Goal: Task Accomplishment & Management: Complete application form

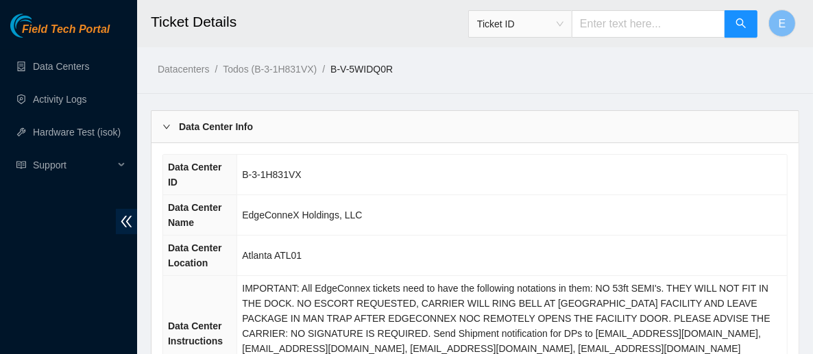
click at [237, 125] on b "Data Center Info" at bounding box center [216, 126] width 74 height 15
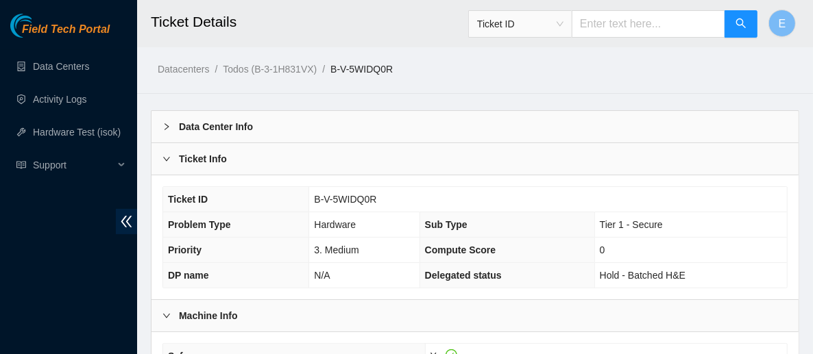
click at [179, 161] on b "Ticket Info" at bounding box center [203, 158] width 48 height 15
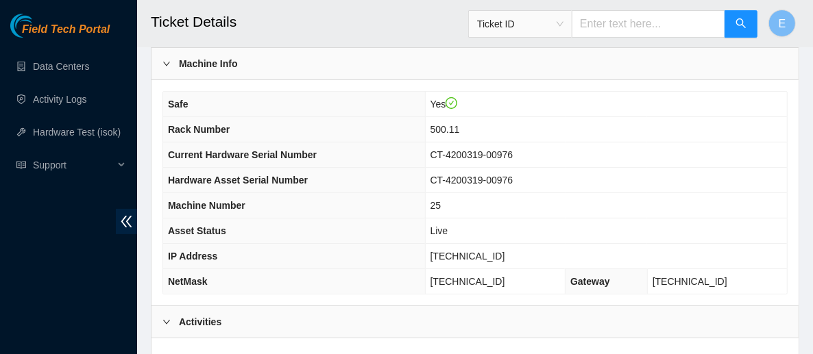
scroll to position [129, 0]
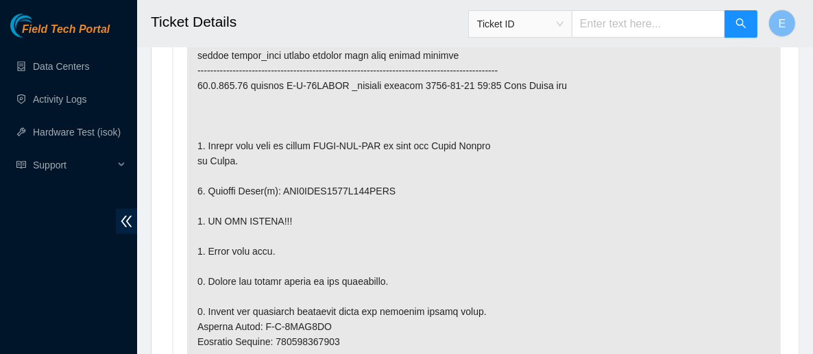
scroll to position [925, 0]
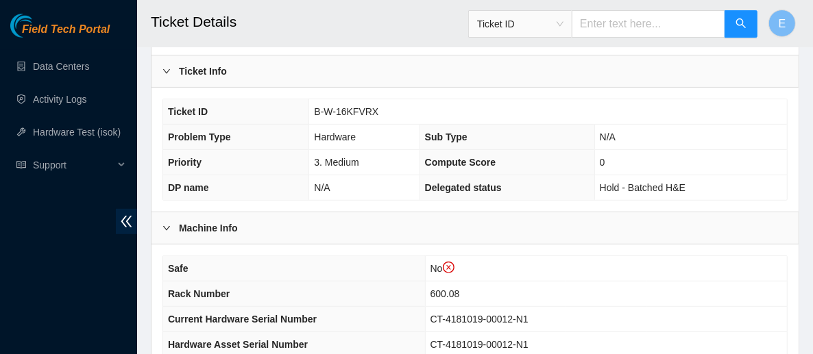
scroll to position [377, 0]
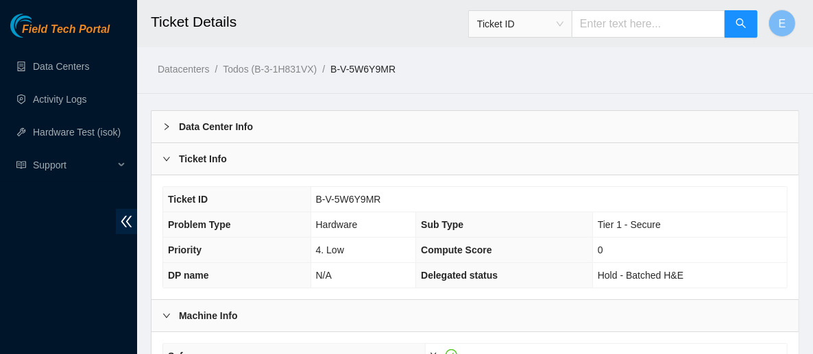
click at [211, 169] on div "Ticket Info" at bounding box center [474, 159] width 647 height 32
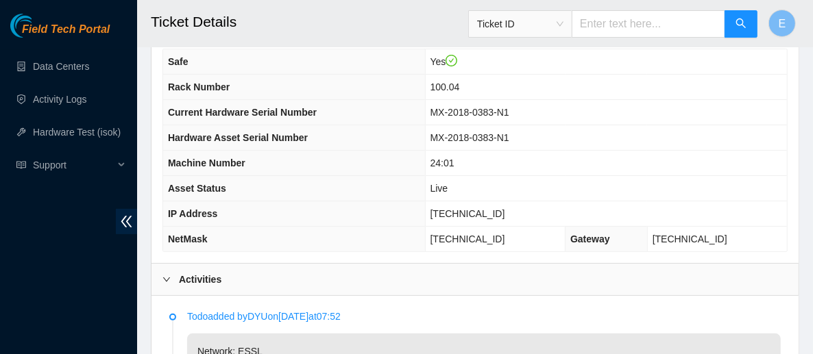
scroll to position [171, 0]
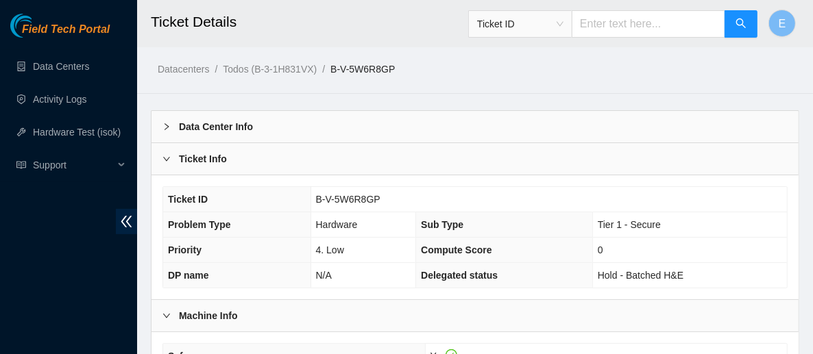
click at [293, 169] on div "Ticket Info" at bounding box center [474, 159] width 647 height 32
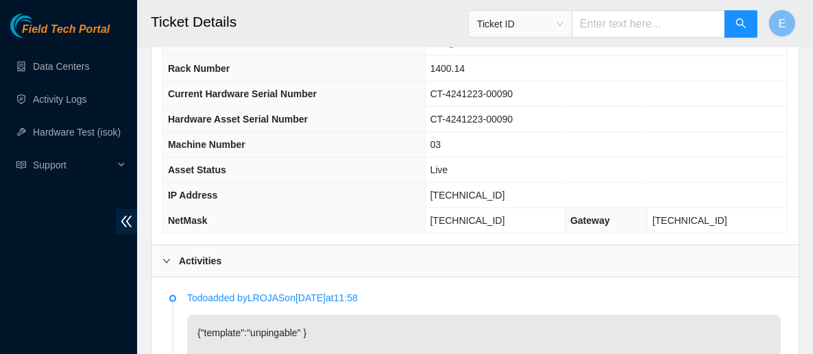
scroll to position [182, 0]
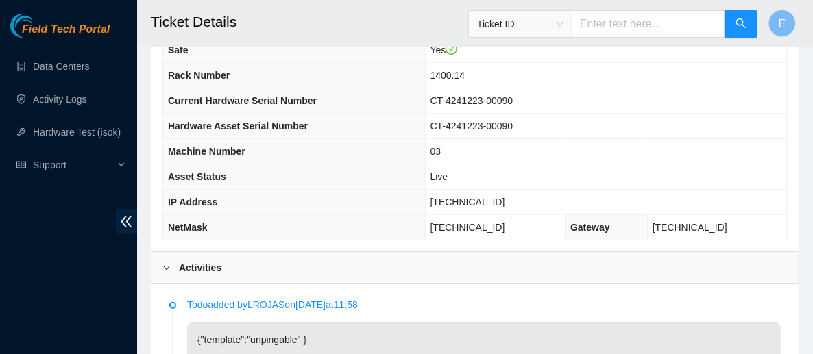
drag, startPoint x: 338, startPoint y: 181, endPoint x: 304, endPoint y: 172, distance: 34.7
click at [304, 172] on th "Asset Status" at bounding box center [294, 177] width 262 height 25
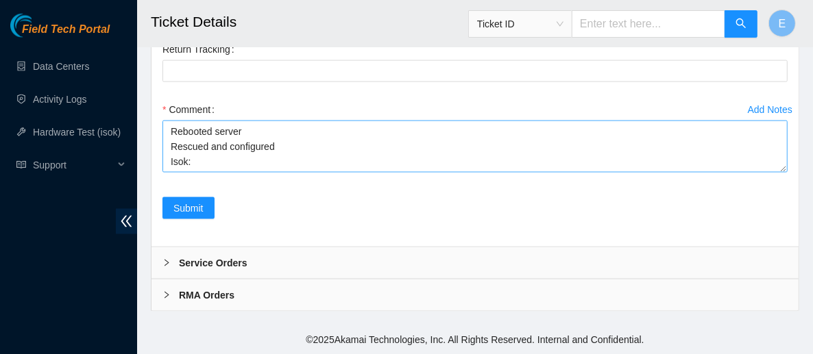
scroll to position [1248, 0]
click at [247, 173] on textarea "Rebooted server Rescued and configured Isok:" at bounding box center [474, 147] width 625 height 52
paste textarea "23.77.200.199 : failed: Permission denied"
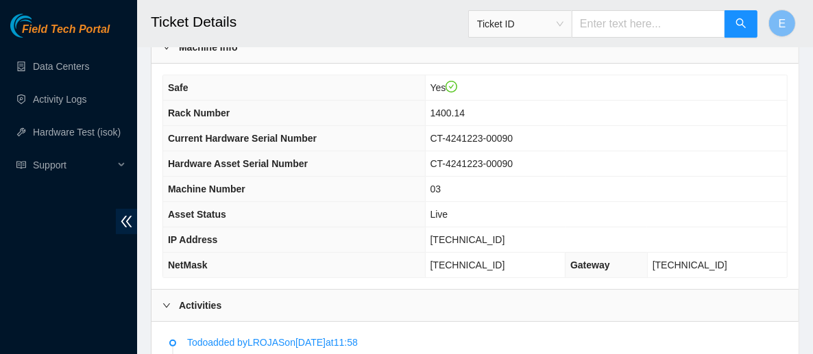
scroll to position [148, 0]
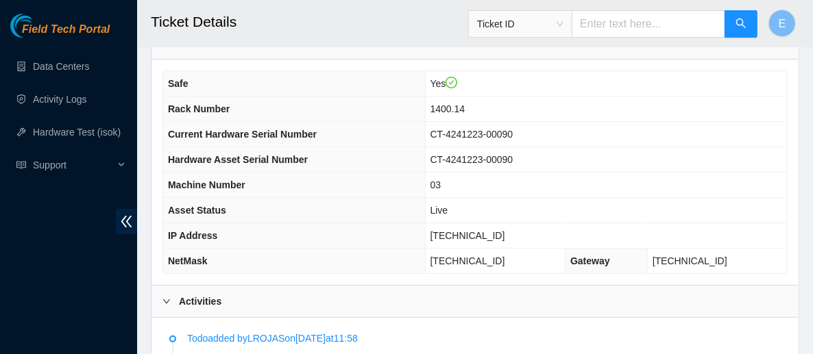
type textarea "Rebooted server Rescued and configured Isok:23.77.200.199 : failed: Permission …"
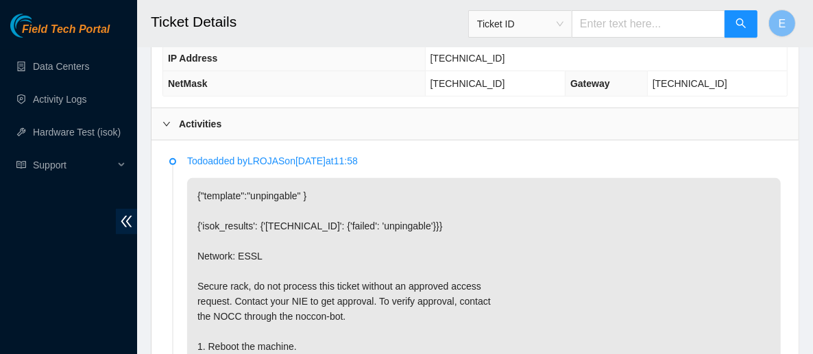
scroll to position [415, 0]
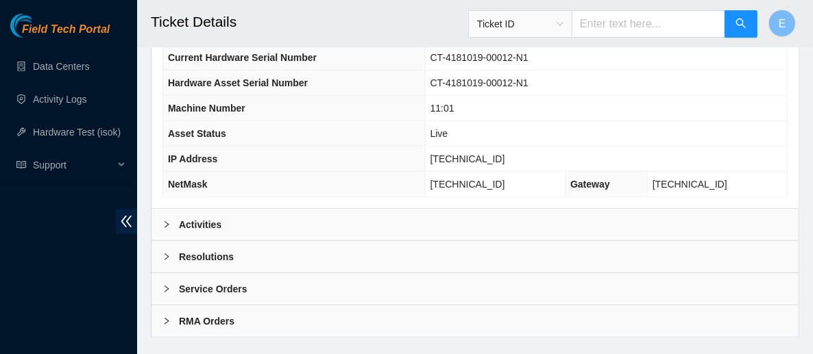
scroll to position [638, 0]
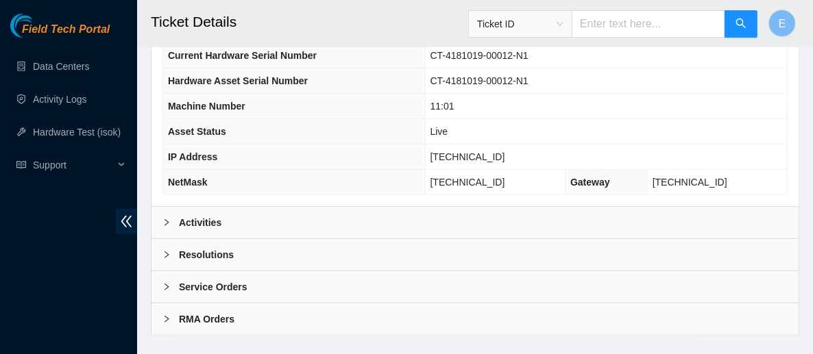
click at [276, 239] on div "Resolutions" at bounding box center [474, 255] width 647 height 32
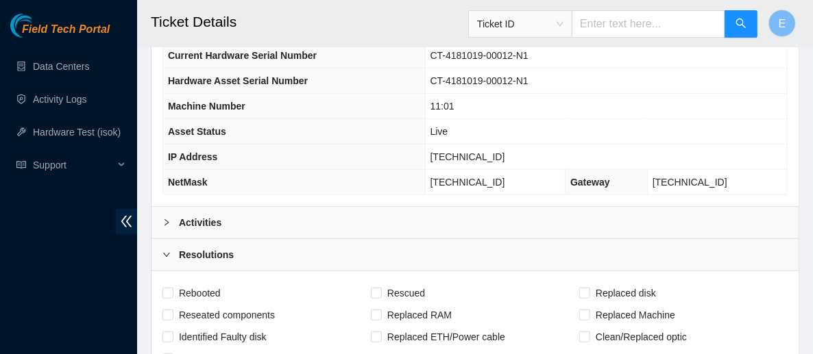
click at [223, 207] on div "Activities" at bounding box center [474, 223] width 647 height 32
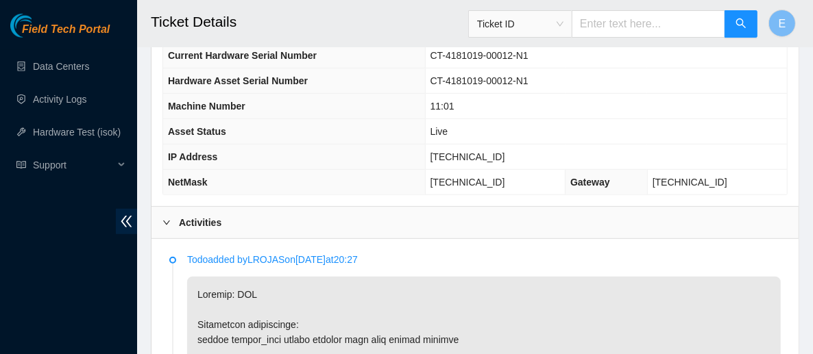
click at [223, 207] on div "Activities" at bounding box center [474, 223] width 647 height 32
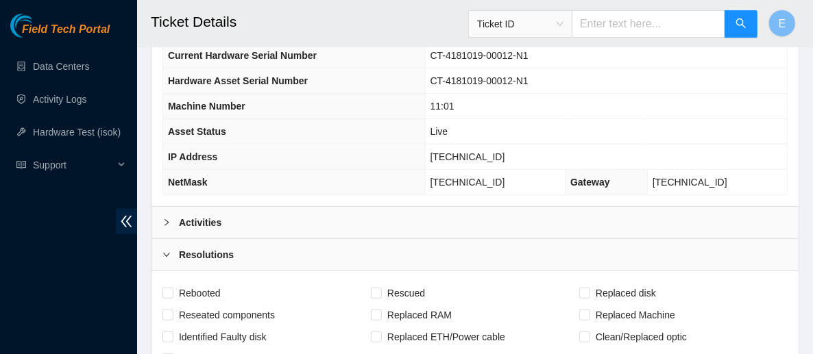
click at [223, 207] on div "Activities" at bounding box center [474, 223] width 647 height 32
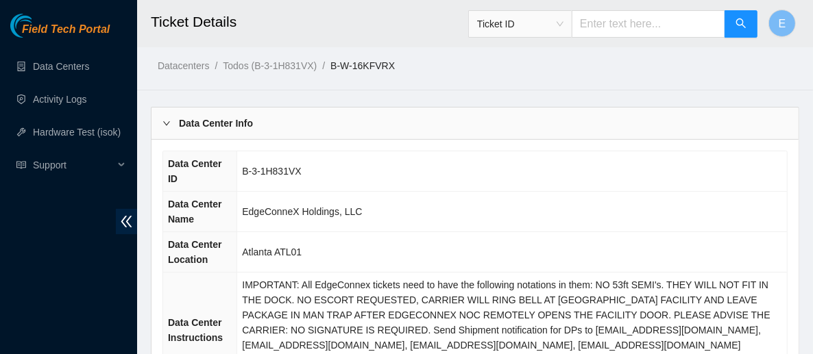
scroll to position [0, 0]
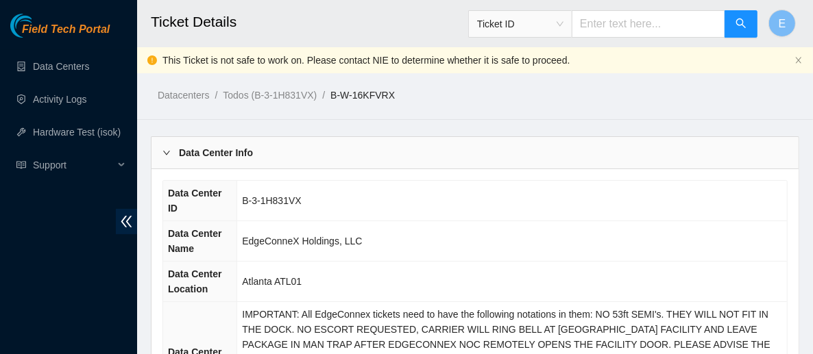
click at [265, 162] on div "Data Center Info" at bounding box center [474, 153] width 647 height 32
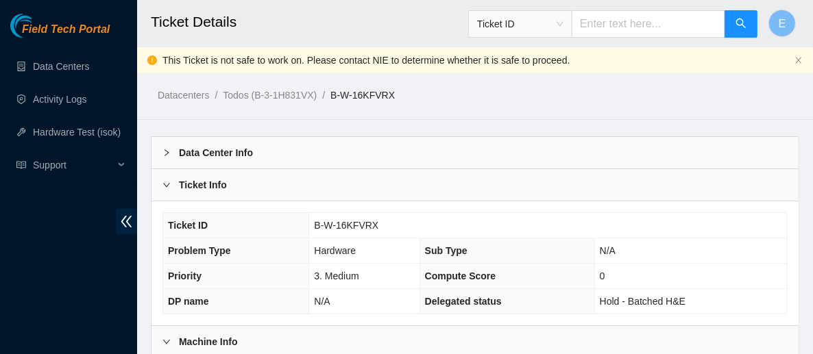
click at [248, 193] on div "Ticket Info" at bounding box center [474, 185] width 647 height 32
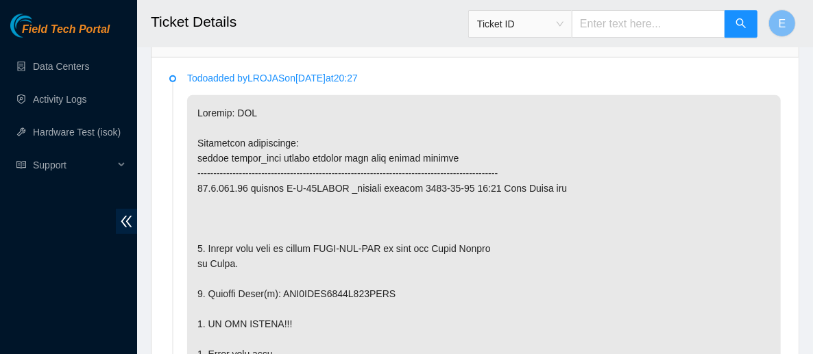
scroll to position [435, 0]
drag, startPoint x: 330, startPoint y: 288, endPoint x: 302, endPoint y: 287, distance: 27.5
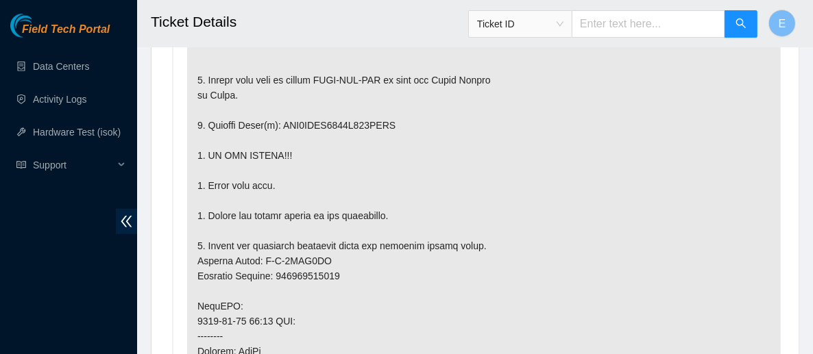
scroll to position [605, 0]
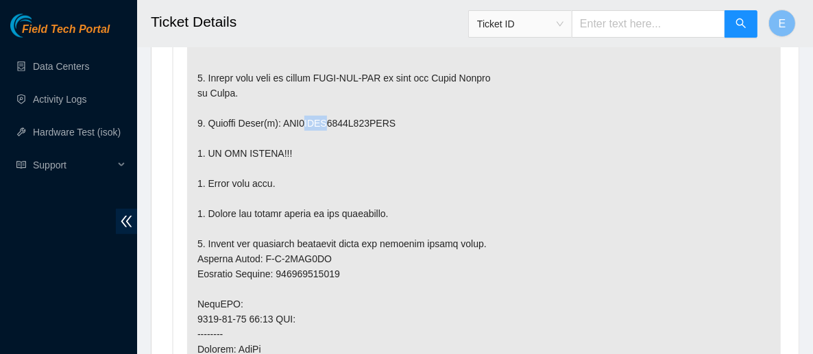
drag, startPoint x: 328, startPoint y: 121, endPoint x: 305, endPoint y: 119, distance: 23.4
click at [305, 119] on p at bounding box center [484, 304] width 594 height 759
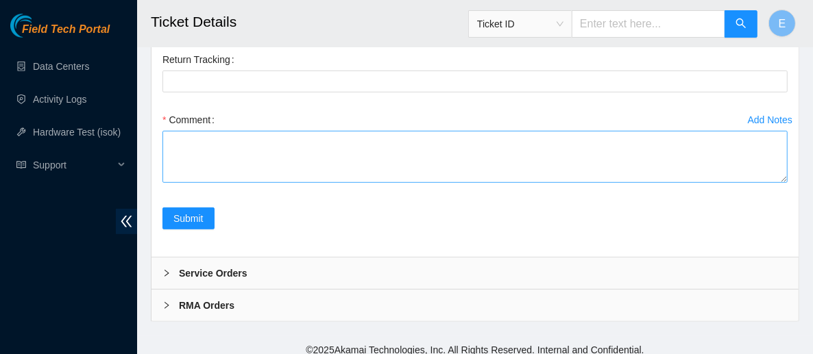
scroll to position [3669, 0]
click at [249, 182] on textarea "Comment" at bounding box center [474, 156] width 625 height 52
paste textarea "Powered down server Replaced disk sn: With new disk sn: Rebooted isok:"
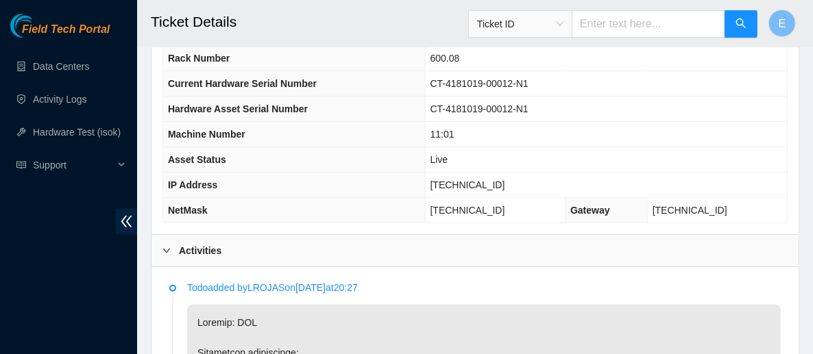
scroll to position [515, 0]
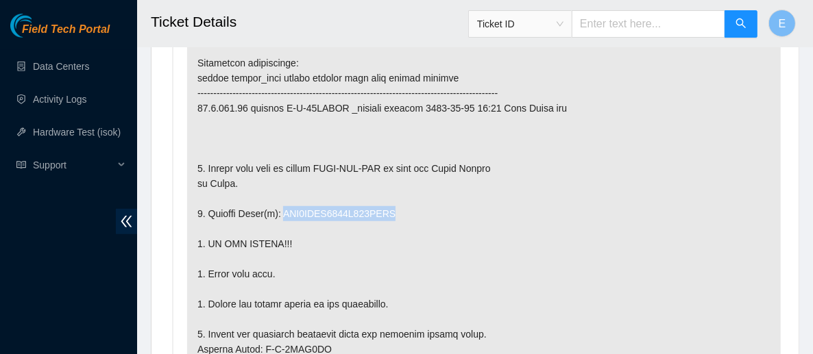
drag, startPoint x: 279, startPoint y: 205, endPoint x: 398, endPoint y: 209, distance: 118.7
copy p "WFK0YDHN0000E906KDMQ"
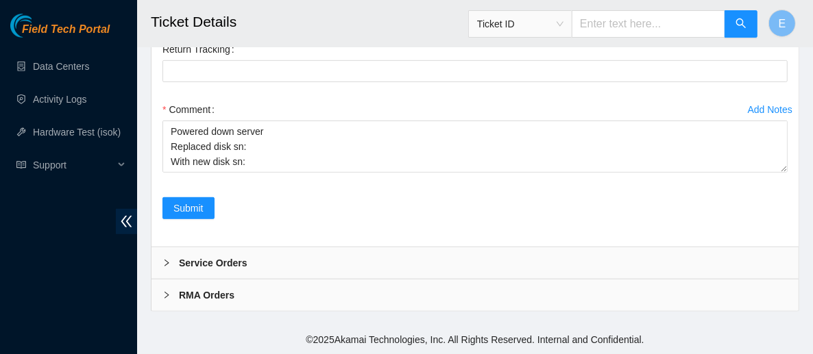
scroll to position [3760, 0]
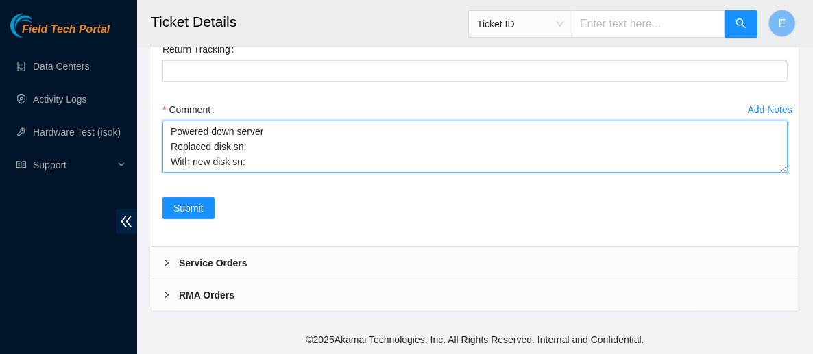
click at [256, 173] on textarea "Powered down server Replaced disk sn: With new disk sn: Rebooted isok:" at bounding box center [474, 147] width 625 height 52
paste textarea "WFK0YDHN0000E906KDMQ"
click at [251, 173] on textarea "Powered down server Replaced disk sn:WFK0YDHN0000E906KDMQ With new disk sn: Reb…" at bounding box center [474, 147] width 625 height 52
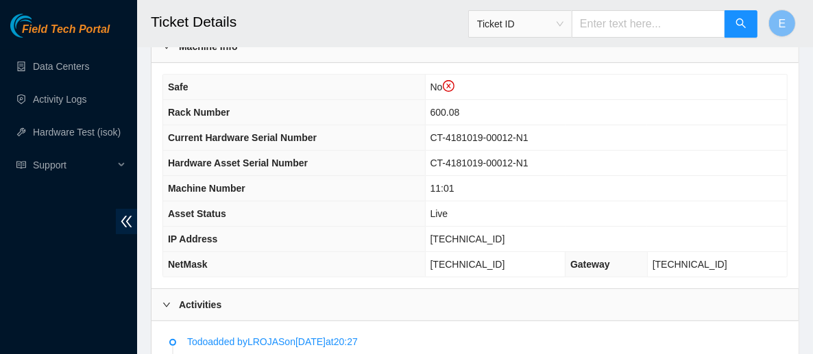
scroll to position [149, 0]
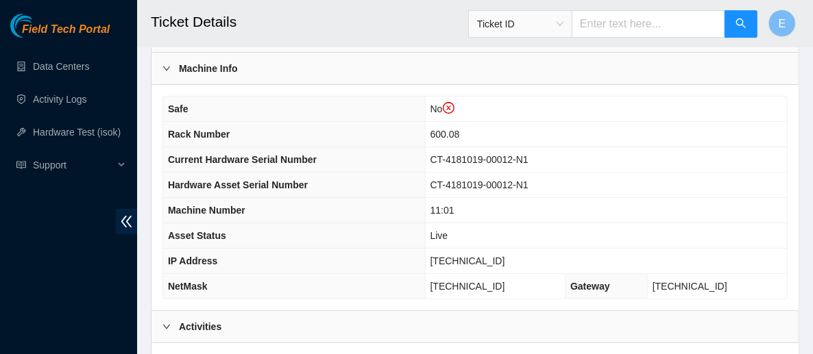
type textarea "Powered down server Replaced disk sn:WFK0YDHN0000E906KDMQ With new disk sn: WFK…"
drag, startPoint x: 525, startPoint y: 260, endPoint x: 465, endPoint y: 246, distance: 62.0
click at [465, 249] on td "[TECHNICAL_ID]" at bounding box center [606, 261] width 362 height 25
copy span "[TECHNICAL_ID]"
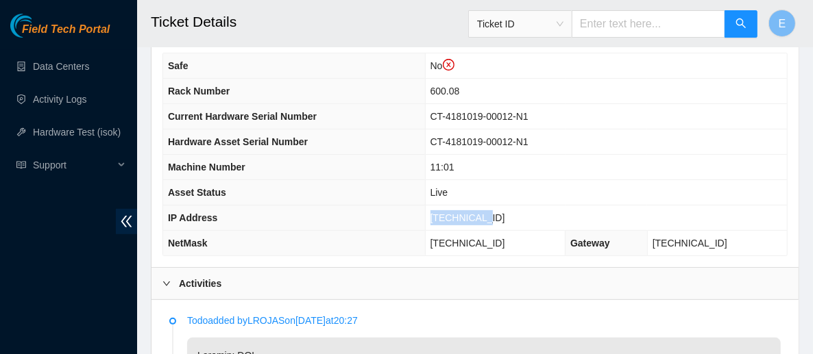
scroll to position [202, 0]
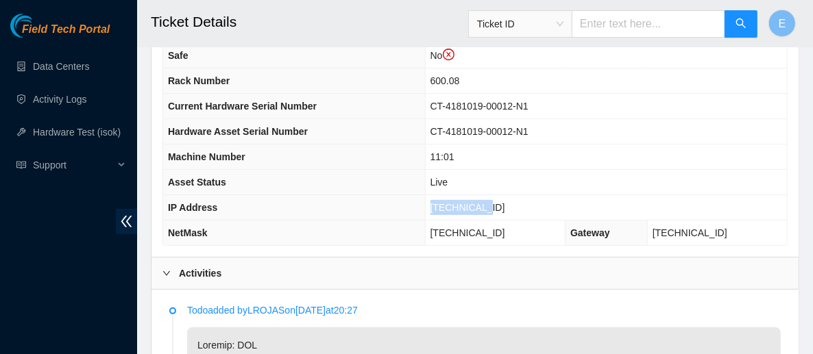
copy span "[TECHNICAL_ID]"
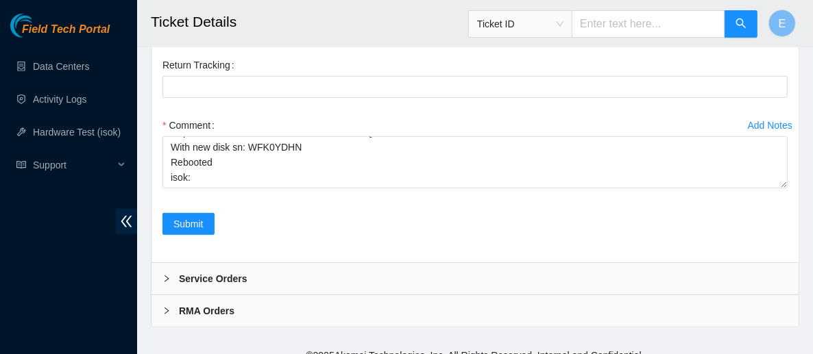
scroll to position [3662, 0]
checkbox input "true"
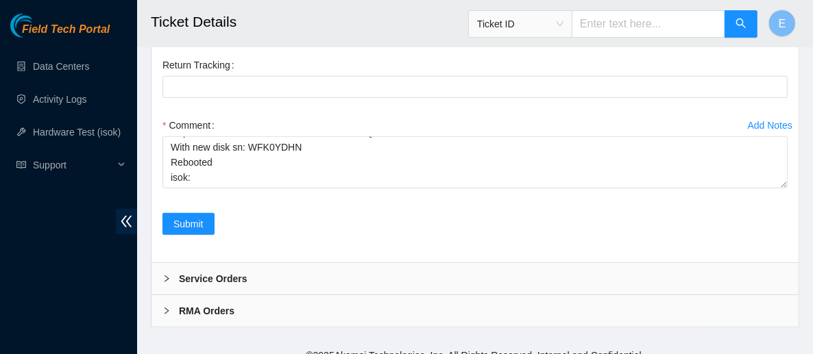
checkbox input "true"
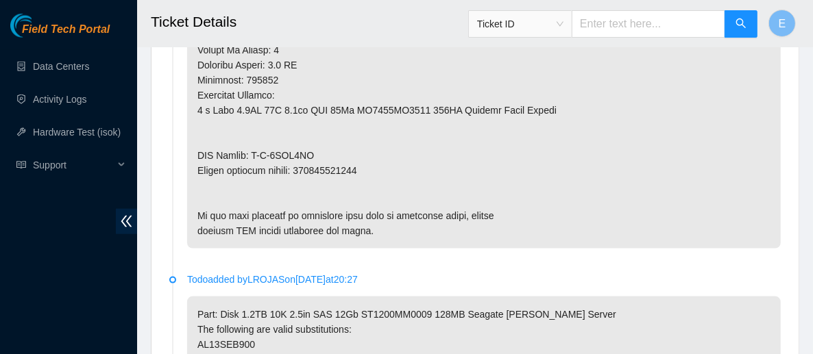
scroll to position [1039, 0]
drag, startPoint x: 367, startPoint y: 167, endPoint x: 304, endPoint y: 166, distance: 63.1
copy p "473665218659"
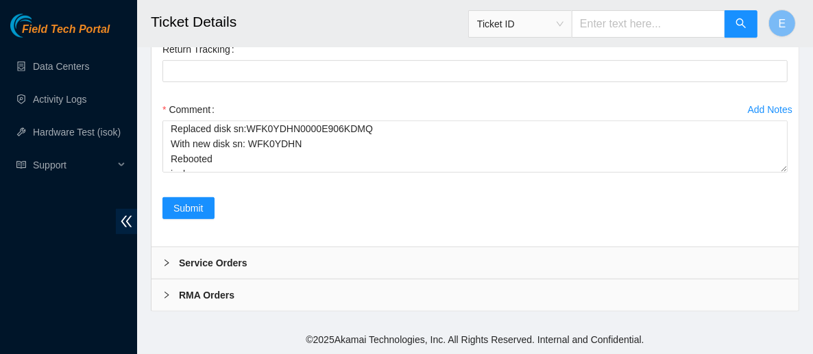
scroll to position [45, 0]
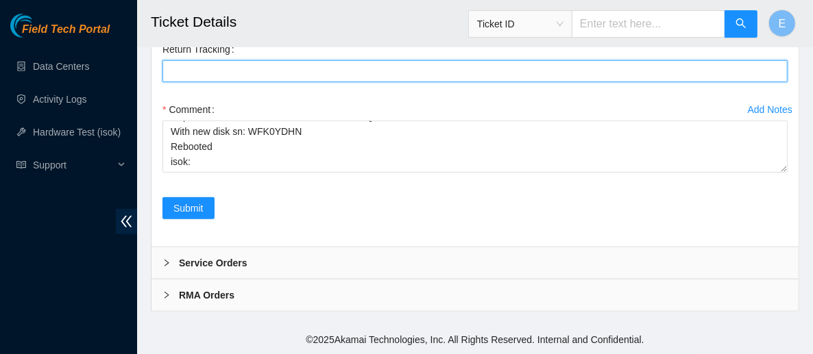
click at [291, 82] on Tracking "Return Tracking" at bounding box center [474, 71] width 625 height 22
paste Tracking "473665218659"
type Tracking "473665218659"
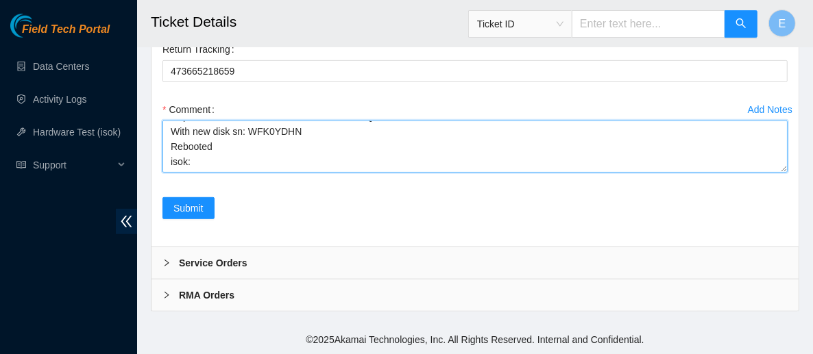
click at [199, 173] on textarea "Powered down server Replaced disk sn:WFK0YDHN0000E906KDMQ With new disk sn: WFK…" at bounding box center [474, 147] width 625 height 52
paste textarea "96.7.228.31 : passed: ok N/A 96.7.228.30 : failed: dmesg: dmesg - Oct 01 19:20:…"
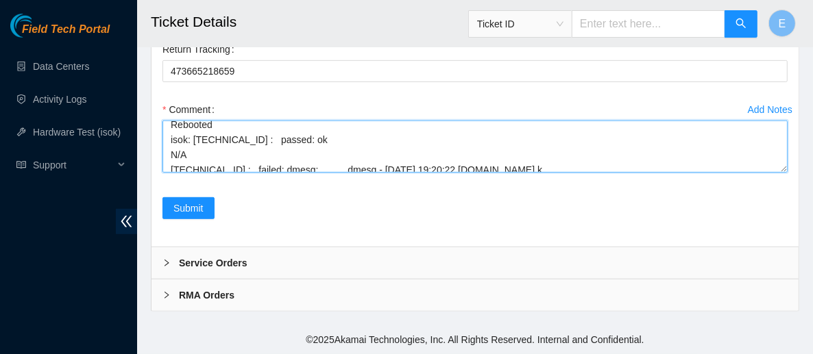
scroll to position [51, 0]
click at [203, 173] on textarea "Powered down server Replaced disk sn:WFK0YDHN0000E906KDMQ With new disk sn: WFK…" at bounding box center [474, 147] width 625 height 52
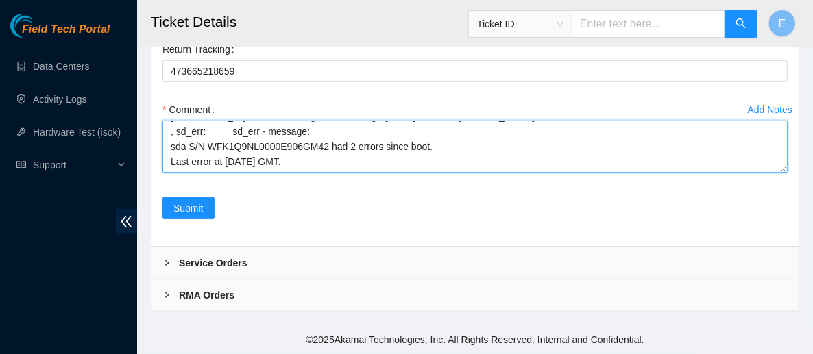
scroll to position [121, 0]
type textarea "Powered down server Replaced disk sn:WFK0YDHN0000E906KDMQ With new disk sn: WFK…"
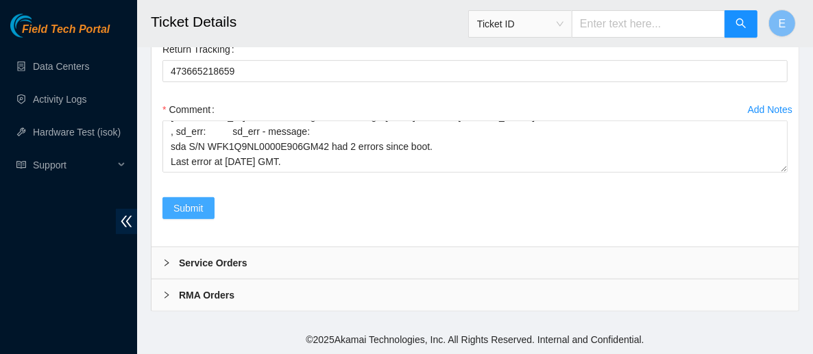
click at [197, 216] on span "Submit" at bounding box center [188, 208] width 30 height 15
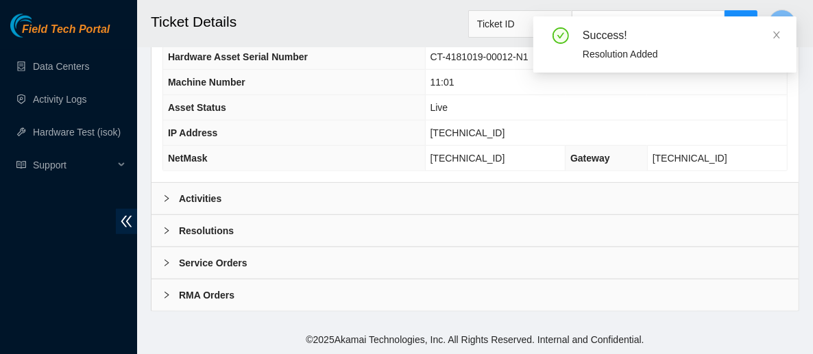
scroll to position [638, 0]
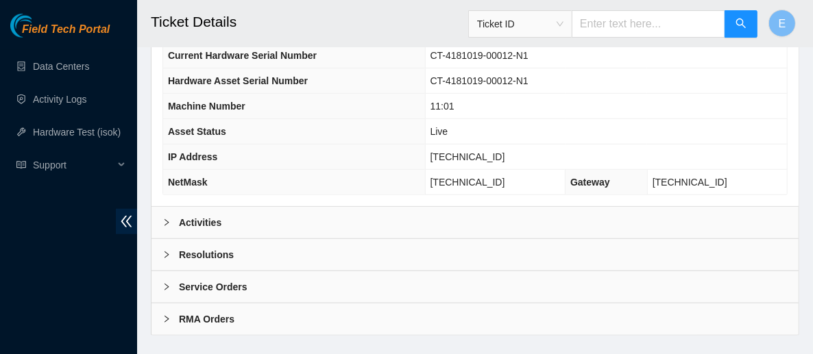
click at [312, 207] on div "Activities" at bounding box center [474, 223] width 647 height 32
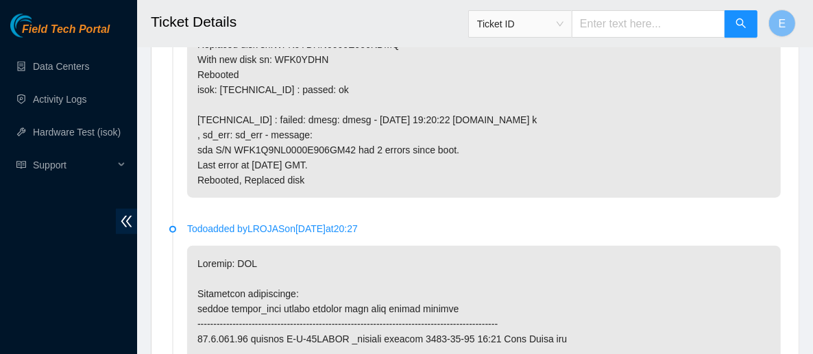
scroll to position [966, 0]
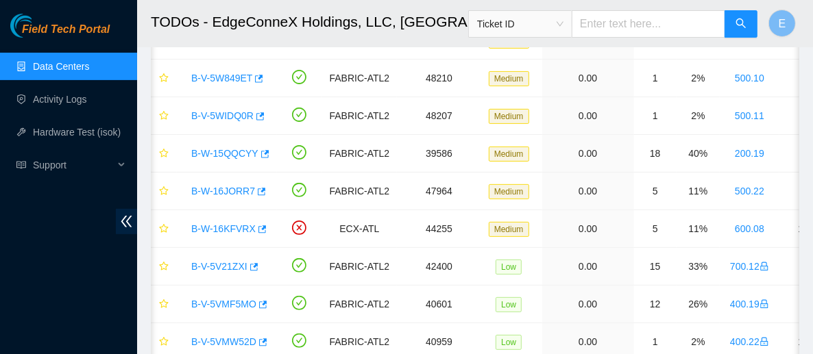
scroll to position [193, 0]
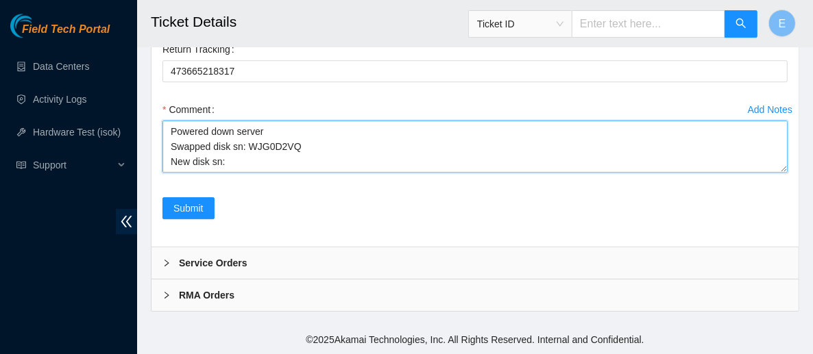
click at [276, 173] on textarea "Powered down server Swapped disk sn: WJG0D2VQ New disk sn: Rebooted Rescued and…" at bounding box center [474, 147] width 625 height 52
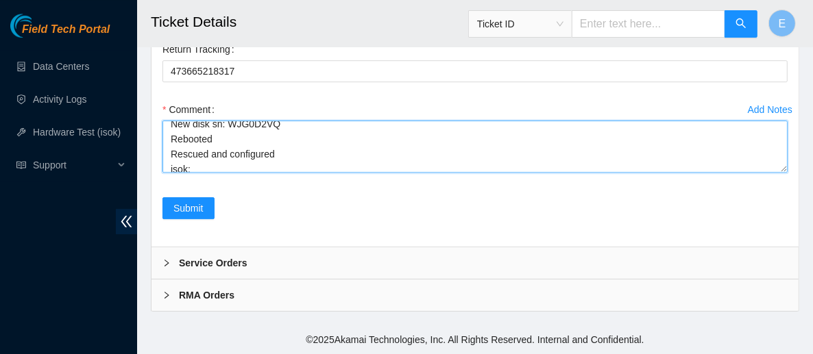
scroll to position [37, 0]
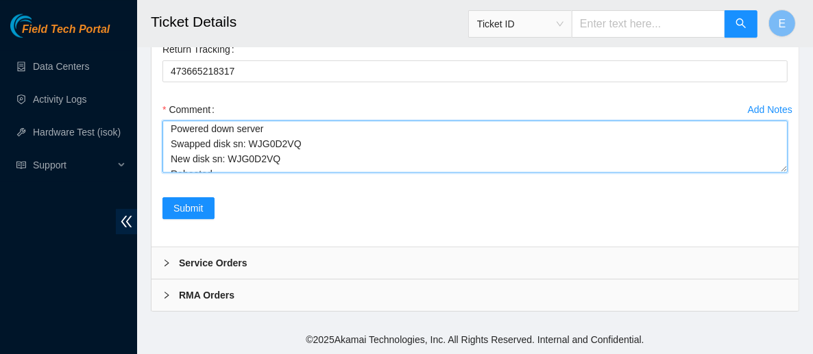
type textarea "Powered down server Swapped disk sn: WJG0D2VQ New disk sn: WJG0D2VQ Rebooted Re…"
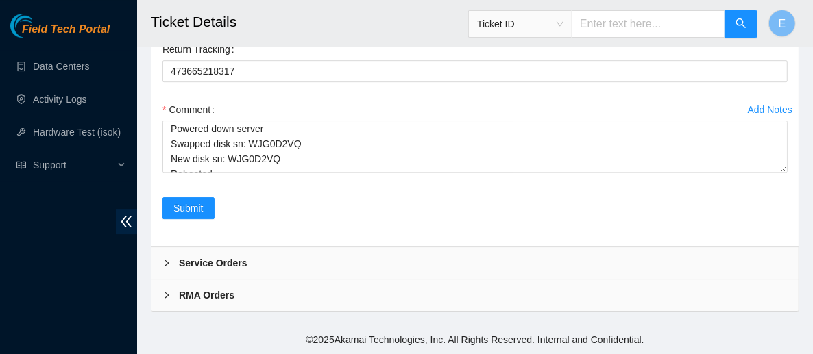
checkbox input "true"
click at [252, 29] on button "Run Hardware Test" at bounding box center [214, 18] width 104 height 22
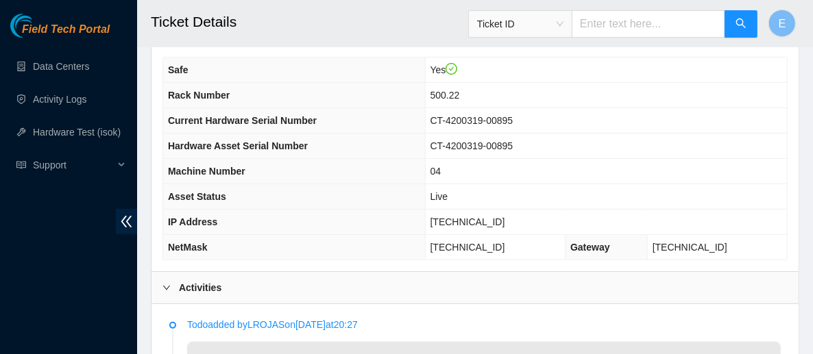
scroll to position [161, 0]
drag, startPoint x: 504, startPoint y: 219, endPoint x: 448, endPoint y: 216, distance: 56.3
click at [448, 217] on span "23.77.200.199" at bounding box center [467, 222] width 75 height 11
copy span "23.77.200.199"
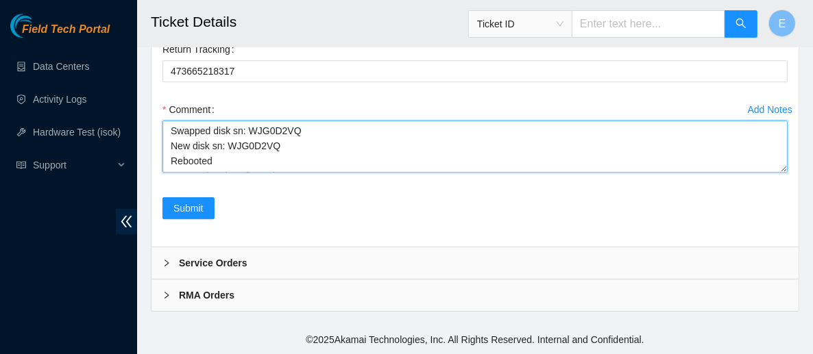
scroll to position [34, 0]
drag, startPoint x: 281, startPoint y: 166, endPoint x: 228, endPoint y: 130, distance: 64.3
click at [228, 130] on textarea "Powered down server Swapped disk sn: WJG0D2VQ New disk sn: WJG0D2VQ Rebooted Re…" at bounding box center [474, 147] width 625 height 52
click at [247, 166] on textarea "Powered down server Swapped disk sn: WJG0D2VQ New disk sn: Rebooted Rescued and…" at bounding box center [474, 147] width 625 height 52
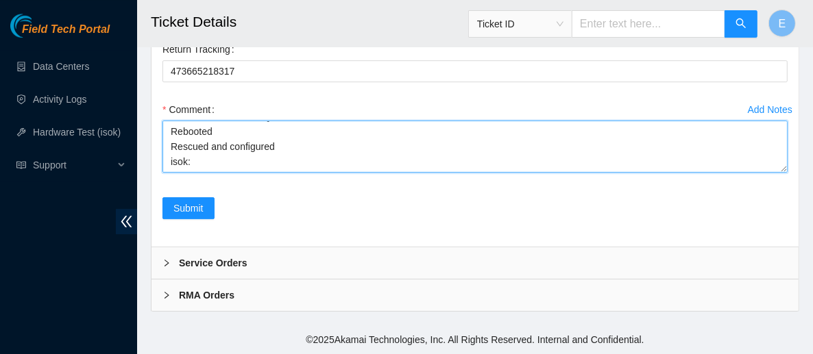
scroll to position [51, 0]
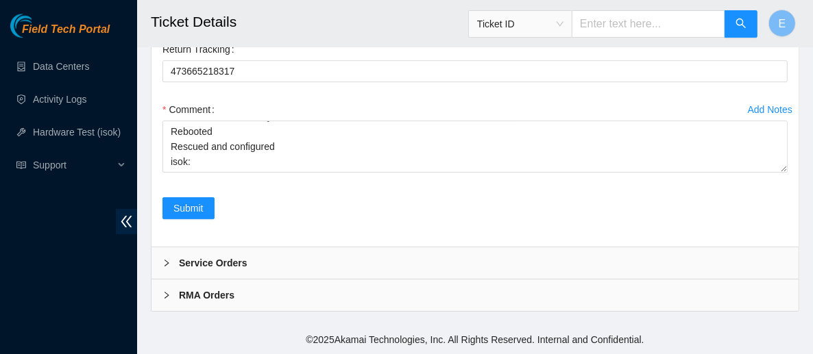
click at [287, 89] on div "Return Tracking 473665218317" at bounding box center [475, 68] width 636 height 60
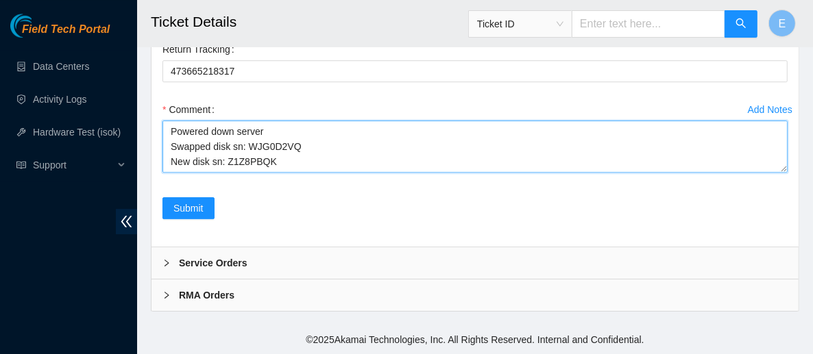
click at [280, 173] on textarea "Powered down server Swapped disk sn: WJG0D2VQ New disk sn: Z1Z8PBQK Rebooted Re…" at bounding box center [474, 147] width 625 height 52
click at [232, 173] on textarea "Powered down server Swapped disk sn: WJG0D2VQ New disk sn: Z1Z8PBQK Rebooted Re…" at bounding box center [474, 147] width 625 height 52
paste textarea "23.77.200.199 : failed: Permission denied"
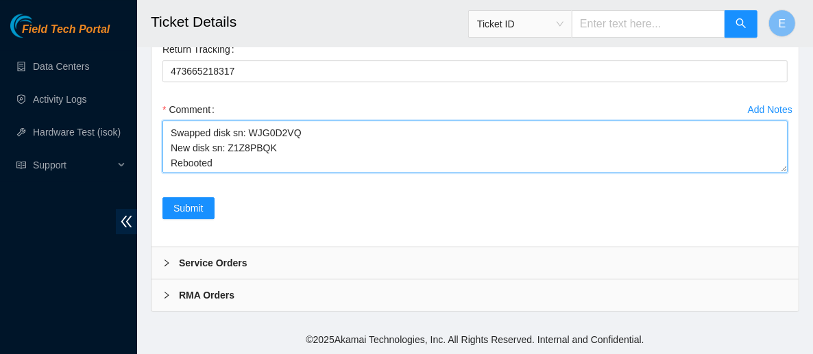
type textarea "Powered down server Swapped disk sn: WJG0D2VQ New disk sn: Z1Z8PBQK Rebooted Re…"
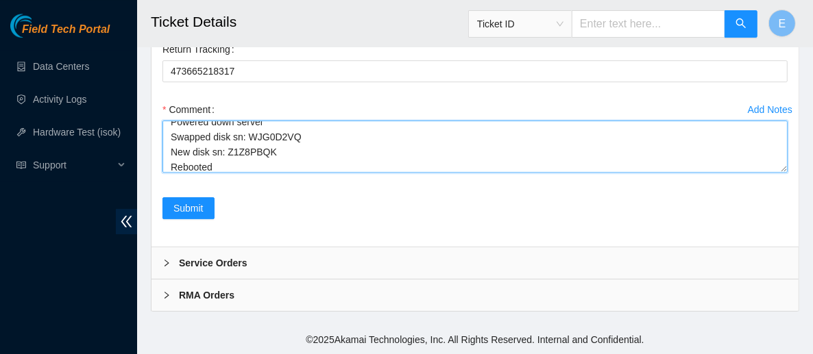
scroll to position [0, 0]
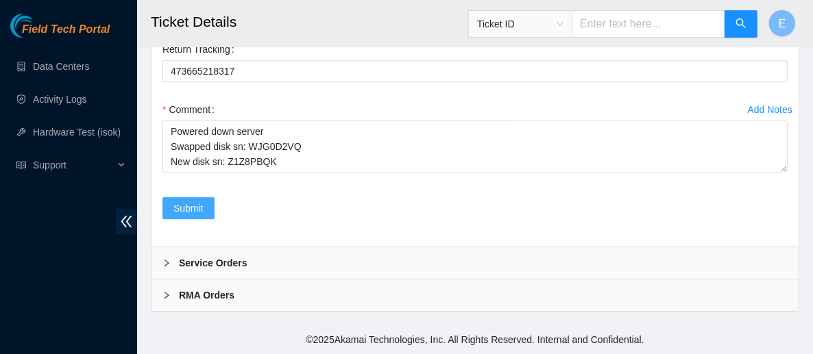
click at [199, 216] on span "Submit" at bounding box center [188, 208] width 30 height 15
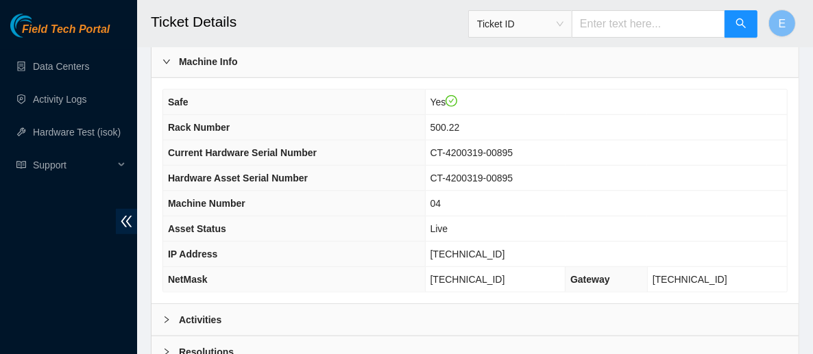
scroll to position [500, 0]
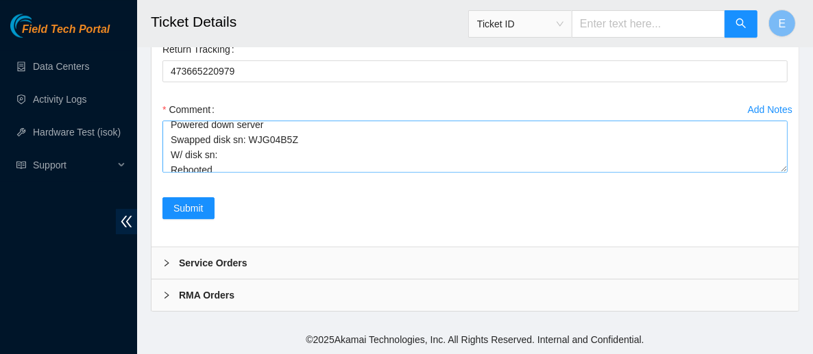
scroll to position [5, 0]
click at [295, 173] on textarea "Powered down server Swapped disk sn: WJG04B5Z W/ disk sn: Rebooted Rescued and …" at bounding box center [474, 147] width 625 height 52
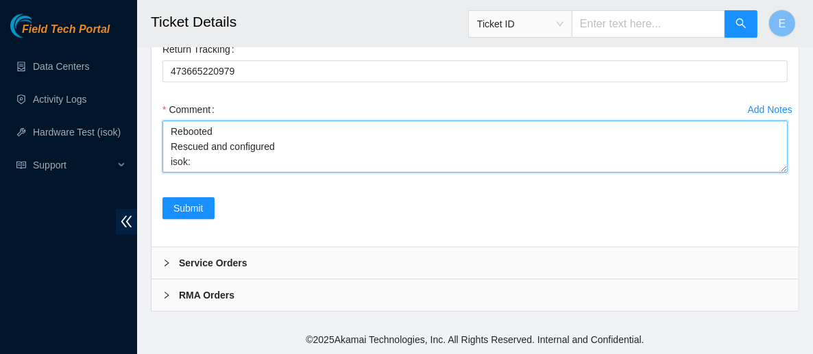
scroll to position [48, 0]
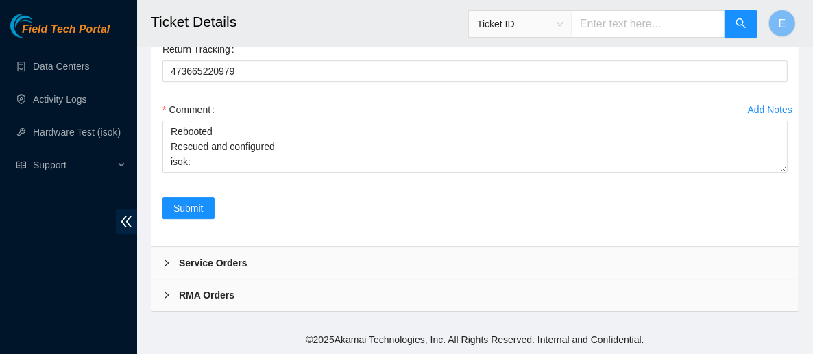
click at [355, 68] on form "Rebooted Rescued Replaced disk Reseated components Replaced RAM Replaced Machin…" at bounding box center [474, 70] width 625 height 330
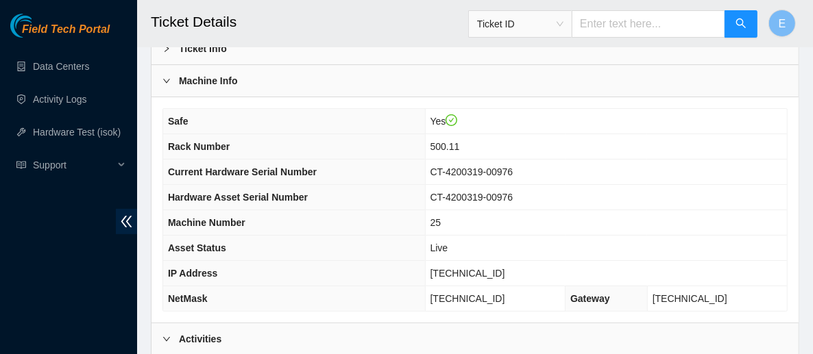
scroll to position [115, 0]
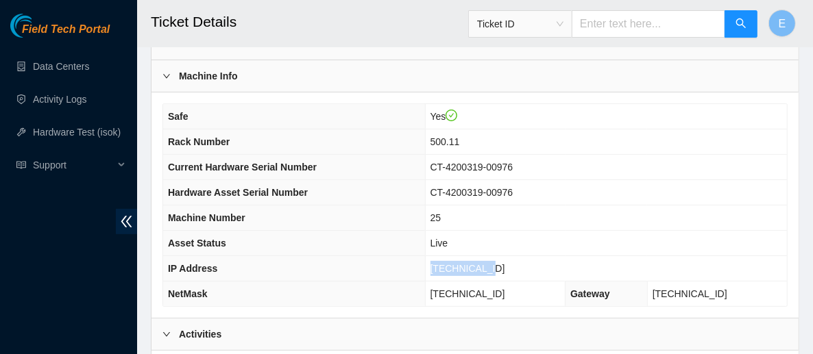
drag, startPoint x: 507, startPoint y: 260, endPoint x: 452, endPoint y: 258, distance: 54.2
click at [452, 258] on td "[TECHNICAL_ID]" at bounding box center [606, 268] width 362 height 25
copy span "[TECHNICAL_ID]"
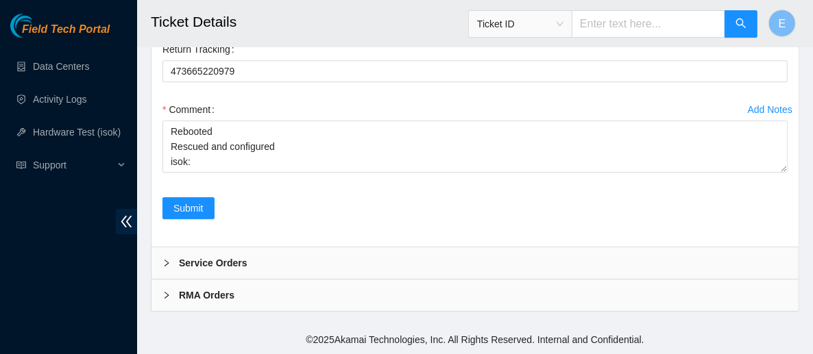
scroll to position [2679, 0]
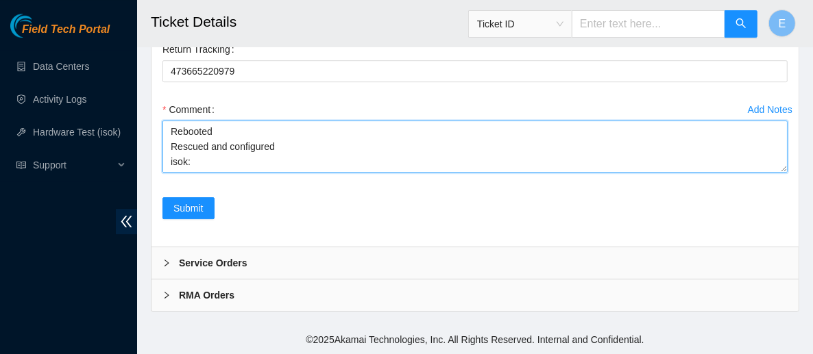
click at [215, 173] on textarea "Powered down server Swapped disk sn: WJG04B5Z W/ disk sn: Z1Z7LJ9V Rebooted Res…" at bounding box center [474, 147] width 625 height 52
paste textarea "23.52.90.183 : failed: Permission denied"
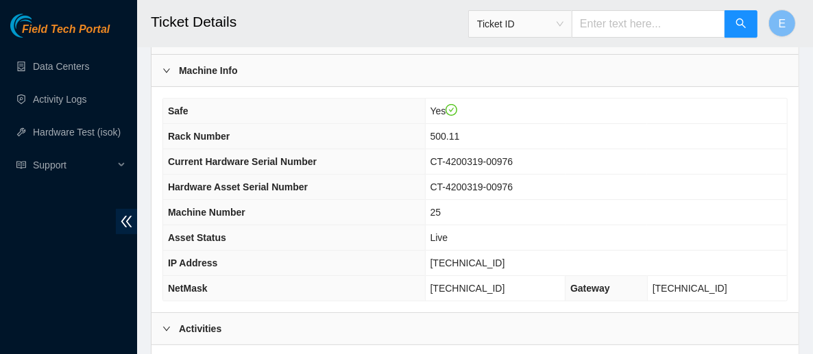
scroll to position [121, 0]
type textarea "Powered down server Swapped disk sn: WJG04B5Z W/ disk sn: Z1Z7LJ9V Rebooted Res…"
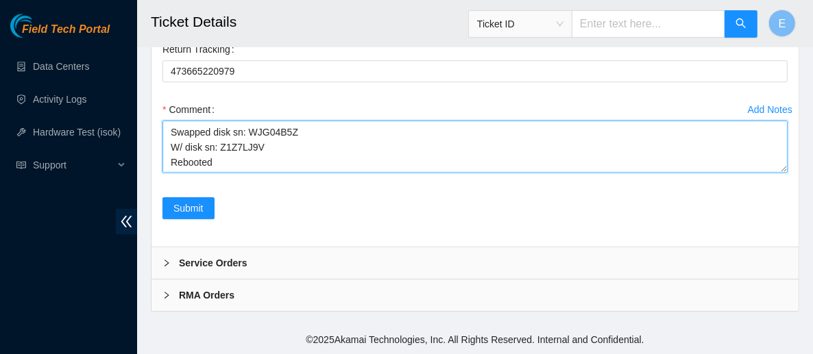
scroll to position [0, 0]
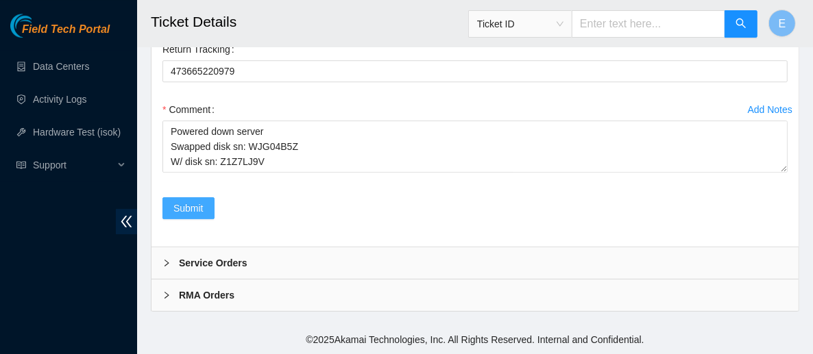
click at [193, 216] on span "Submit" at bounding box center [188, 208] width 30 height 15
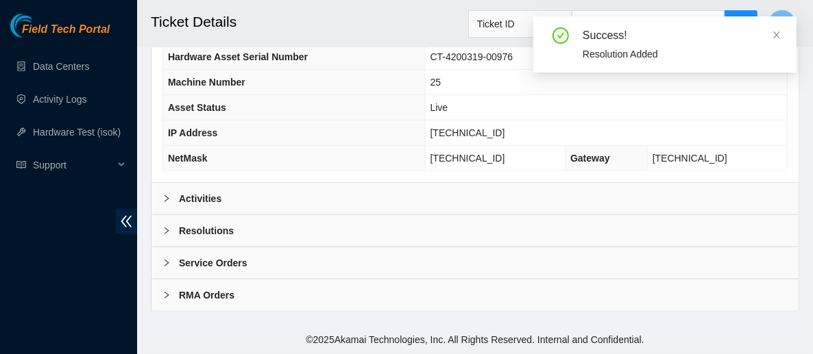
scroll to position [612, 0]
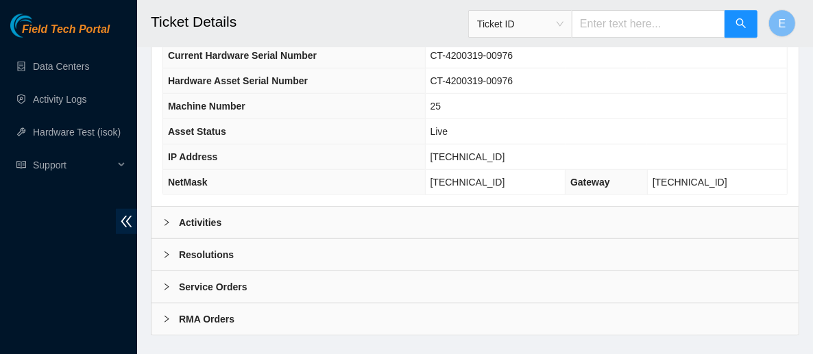
click at [271, 239] on div "Resolutions" at bounding box center [474, 255] width 647 height 32
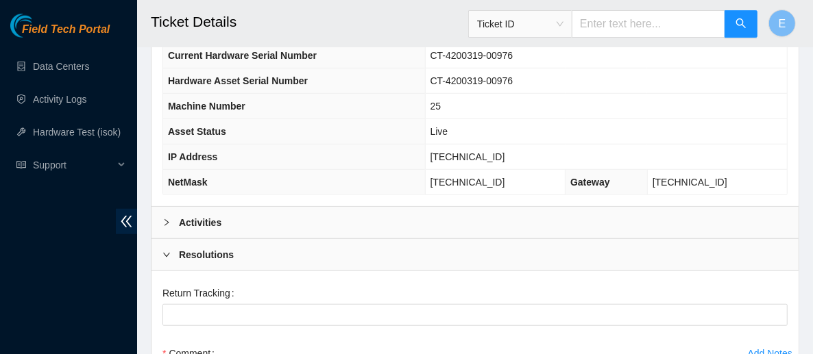
click at [271, 239] on div "Resolutions" at bounding box center [474, 255] width 647 height 32
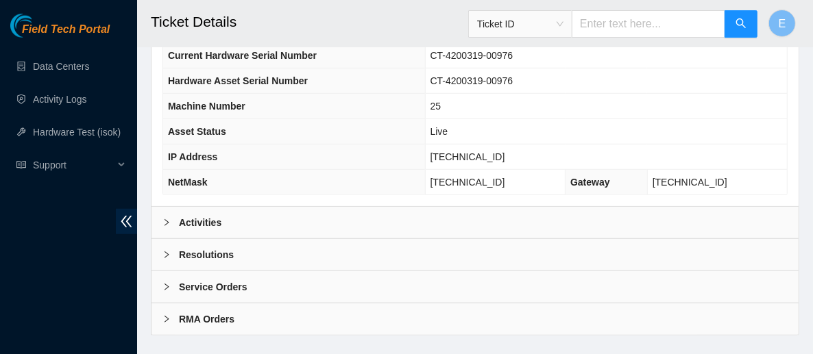
click at [249, 207] on div "Activities" at bounding box center [474, 223] width 647 height 32
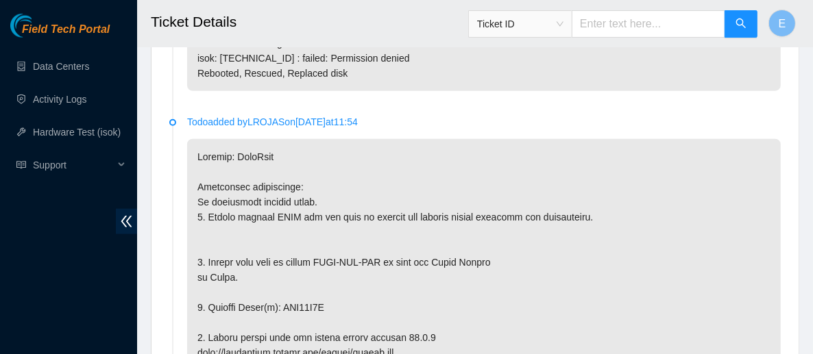
scroll to position [923, 0]
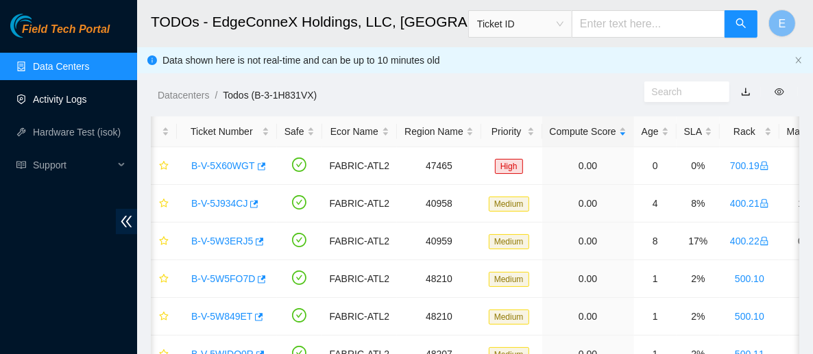
click at [58, 105] on link "Activity Logs" at bounding box center [60, 99] width 54 height 11
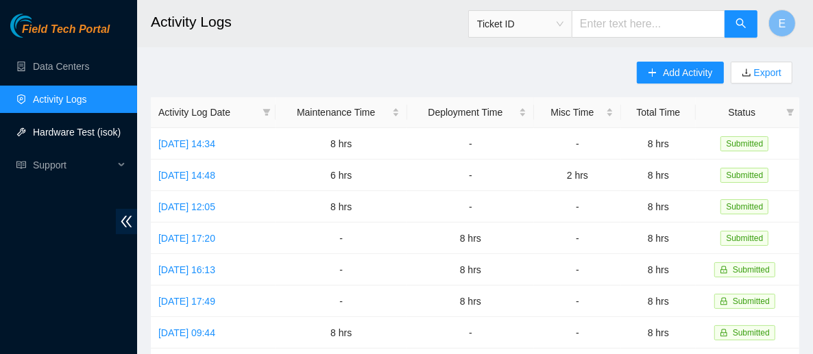
click at [99, 136] on link "Hardware Test (isok)" at bounding box center [77, 132] width 88 height 11
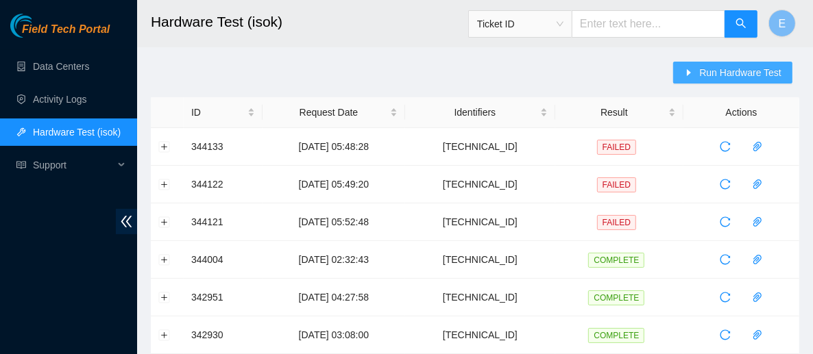
click at [734, 78] on span "Run Hardware Test" at bounding box center [740, 72] width 82 height 15
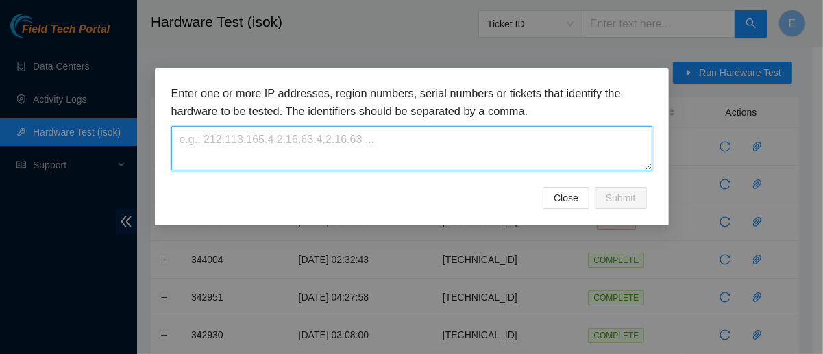
paste textarea "[TECHNICAL_ID]"
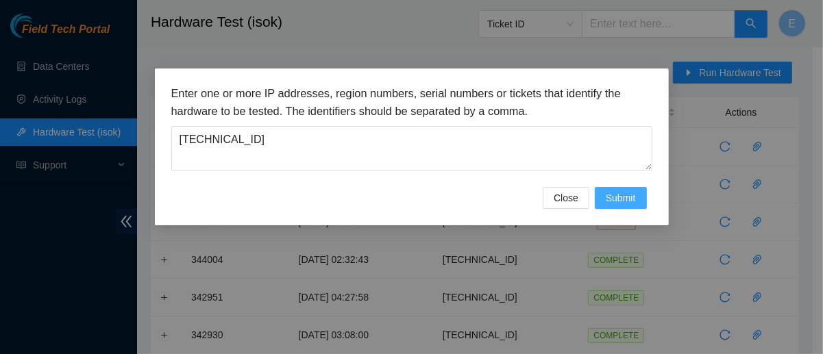
click at [600, 202] on button "Submit" at bounding box center [621, 198] width 52 height 22
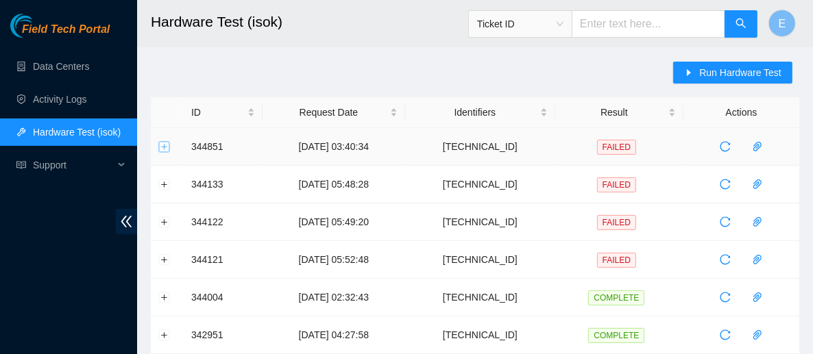
click at [168, 147] on button "Expand row" at bounding box center [164, 146] width 11 height 11
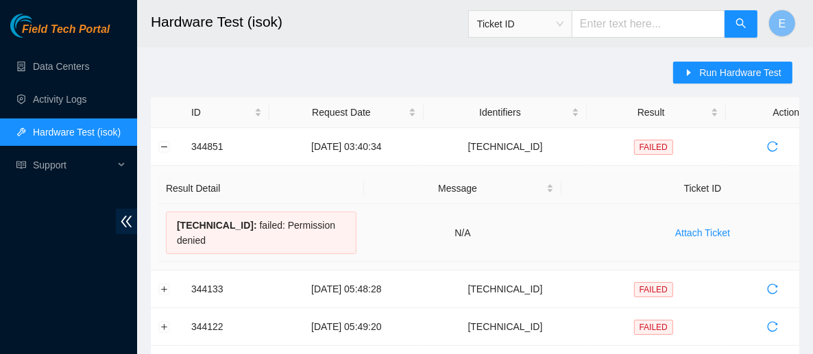
drag, startPoint x: 172, startPoint y: 222, endPoint x: 222, endPoint y: 236, distance: 52.1
click at [223, 240] on div "[TECHNICAL_ID] : failed: Permission denied" at bounding box center [261, 233] width 191 height 42
copy div "[TECHNICAL_ID] : failed: Permission denied"
click at [690, 75] on icon "caret-right" at bounding box center [689, 73] width 10 height 10
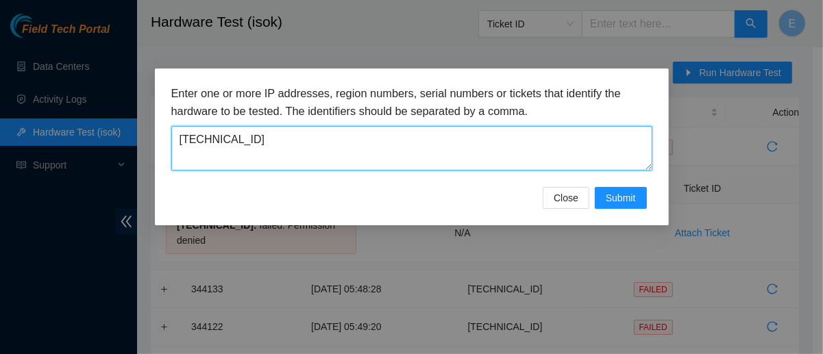
click at [284, 149] on textarea "[TECHNICAL_ID]" at bounding box center [411, 148] width 481 height 45
paste textarea "52.90.183"
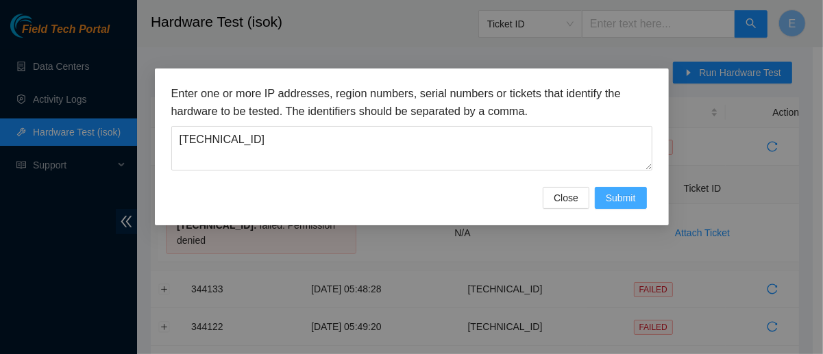
click at [611, 194] on span "Submit" at bounding box center [621, 198] width 30 height 15
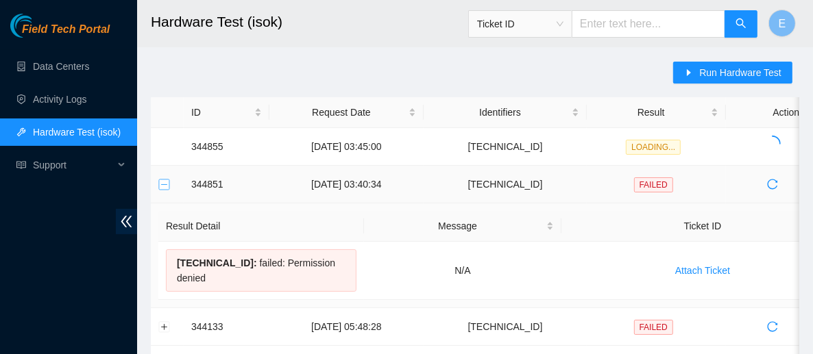
click at [163, 185] on button "Collapse row" at bounding box center [164, 184] width 11 height 11
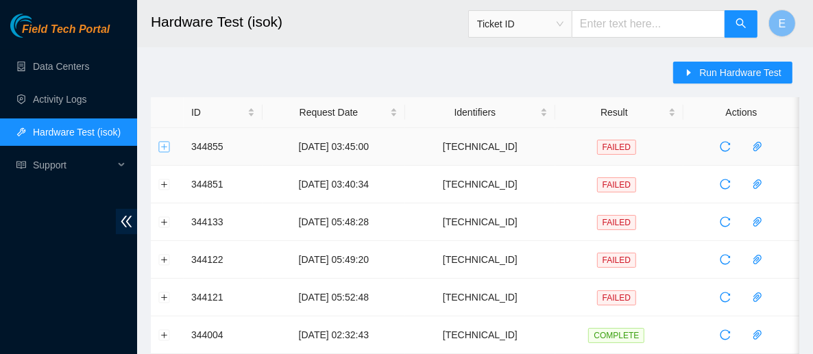
click at [161, 147] on button "Expand row" at bounding box center [164, 146] width 11 height 11
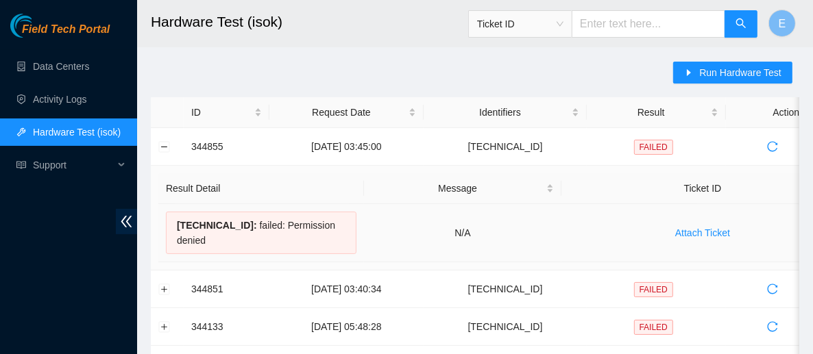
drag, startPoint x: 176, startPoint y: 228, endPoint x: 210, endPoint y: 242, distance: 37.2
click at [211, 244] on div "[TECHNICAL_ID] : failed: Permission denied" at bounding box center [261, 233] width 191 height 42
copy div "[TECHNICAL_ID] : failed: Permission denied"
click at [169, 149] on button "Collapse row" at bounding box center [164, 146] width 11 height 11
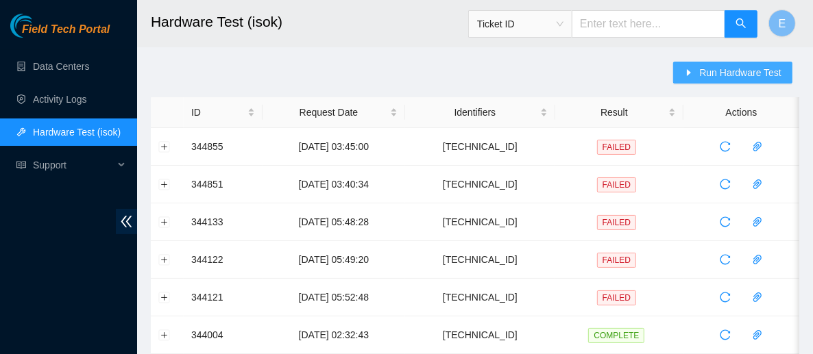
click at [701, 70] on button "Run Hardware Test" at bounding box center [732, 73] width 119 height 22
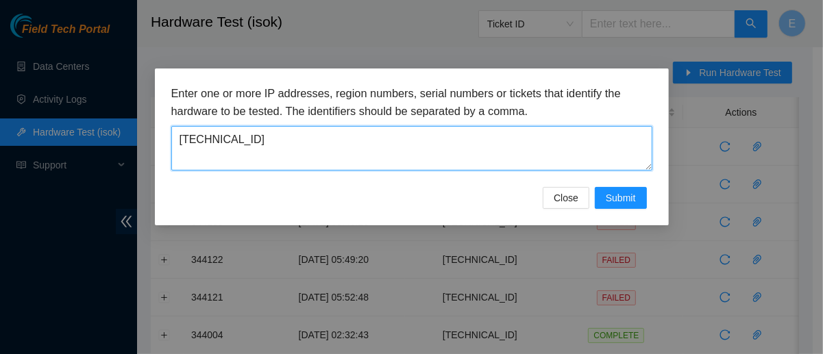
click at [378, 158] on textarea "[TECHNICAL_ID]" at bounding box center [411, 148] width 481 height 45
paste textarea "[TECHNICAL_ID]"
type textarea "[TECHNICAL_ID]"
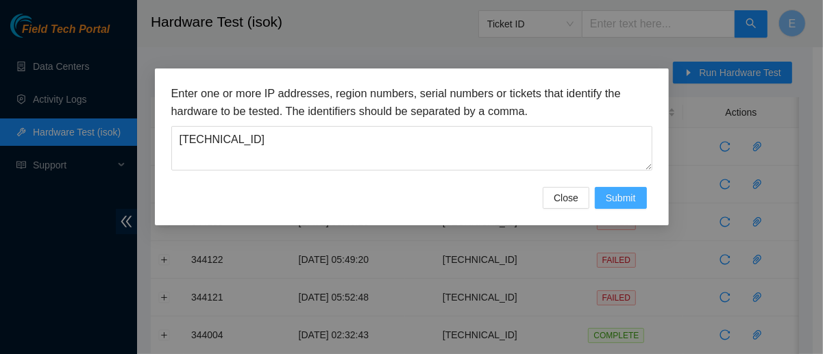
click at [611, 194] on span "Submit" at bounding box center [621, 198] width 30 height 15
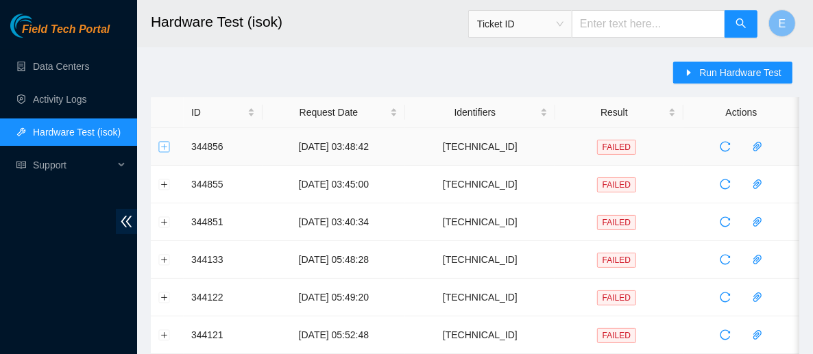
click at [160, 149] on button "Expand row" at bounding box center [164, 146] width 11 height 11
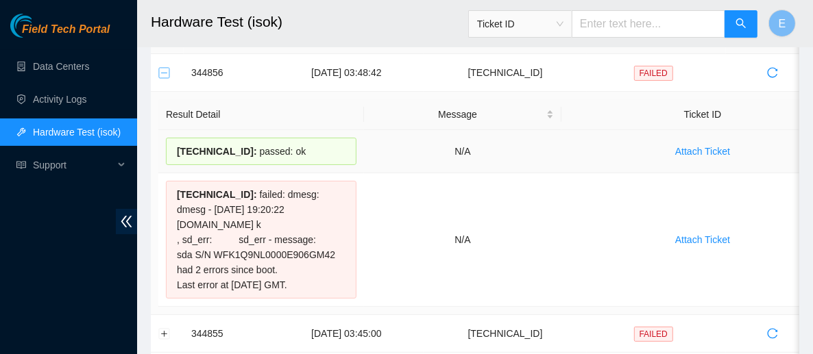
scroll to position [74, 0]
drag, startPoint x: 174, startPoint y: 153, endPoint x: 319, endPoint y: 308, distance: 212.4
click at [319, 307] on tbody "[TECHNICAL_ID] : passed: ok N/A Attach Ticket [TECHNICAL_ID] : failed: dmesg: d…" at bounding box center [500, 218] width 685 height 177
copy tbody "[TECHNICAL_ID] : passed: ok N/A Attach Ticket [TECHNICAL_ID] : failed: dmesg: d…"
click at [77, 63] on link "Data Centers" at bounding box center [61, 66] width 56 height 11
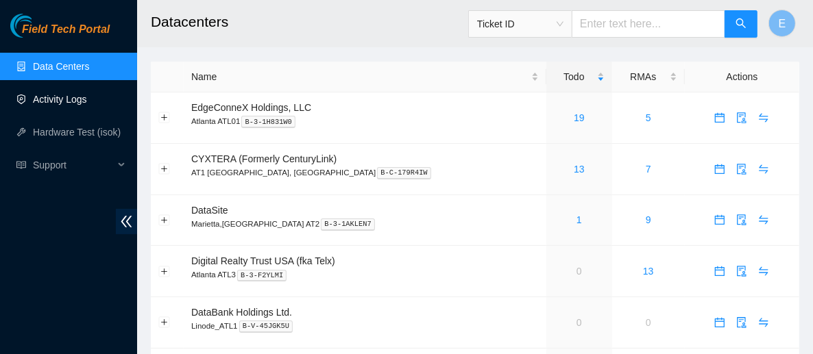
click at [62, 105] on link "Activity Logs" at bounding box center [60, 99] width 54 height 11
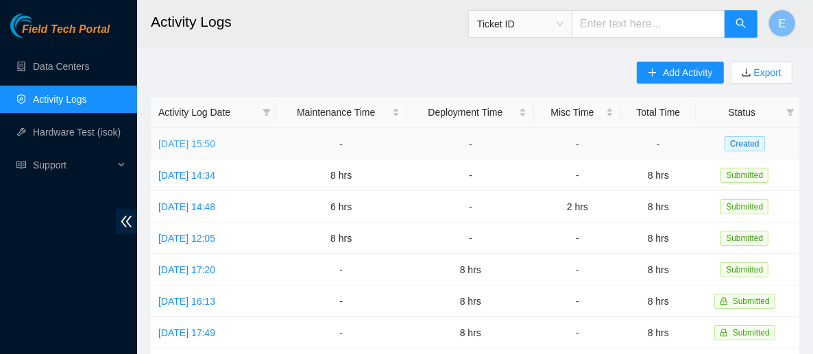
click at [197, 141] on link "[DATE] 15:50" at bounding box center [186, 143] width 57 height 11
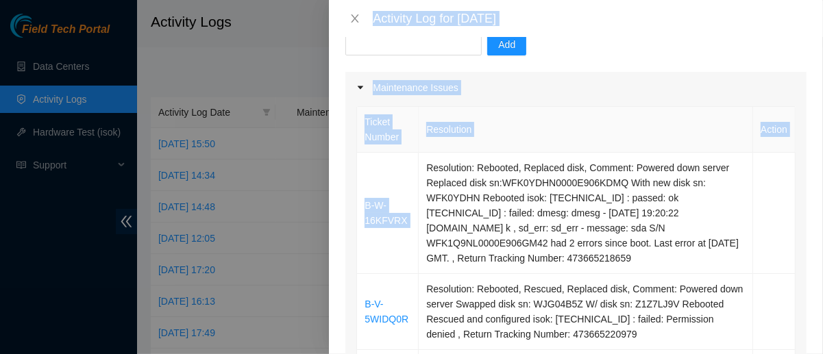
scroll to position [471, 0]
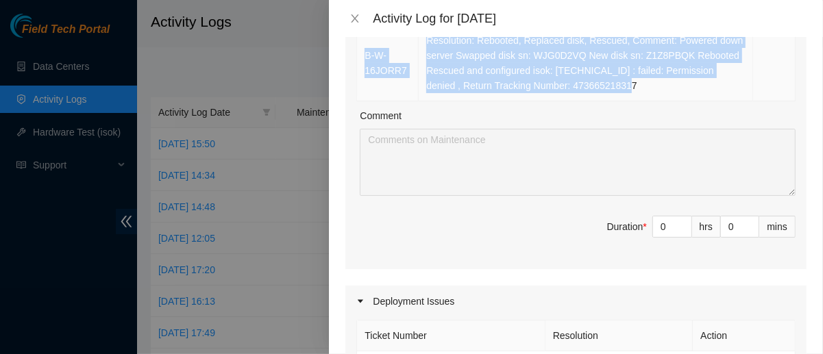
drag, startPoint x: 424, startPoint y: 158, endPoint x: 619, endPoint y: 82, distance: 209.0
copy tbody "Resolution: Rebooted, Replaced disk, Comment: Powered down server Replaced disk…"
click at [665, 226] on input "0" at bounding box center [672, 227] width 38 height 21
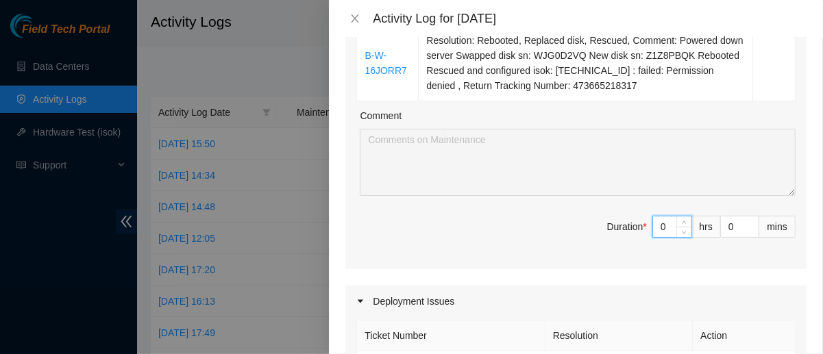
click at [665, 226] on input "0" at bounding box center [672, 227] width 38 height 21
type input "4"
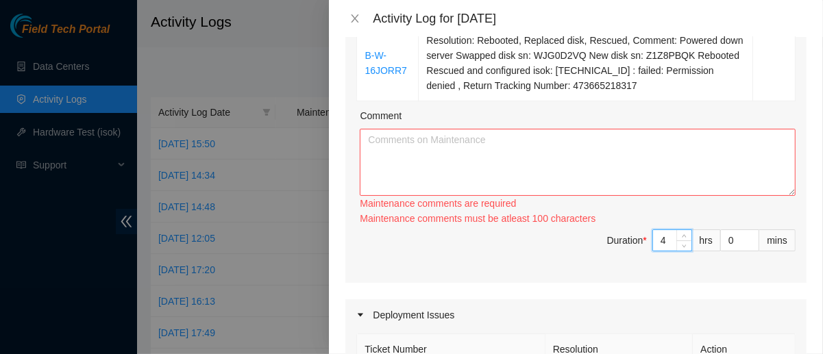
type input "0"
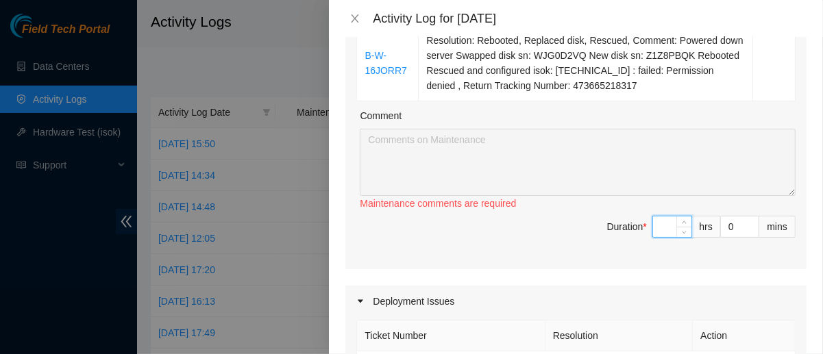
type input "8"
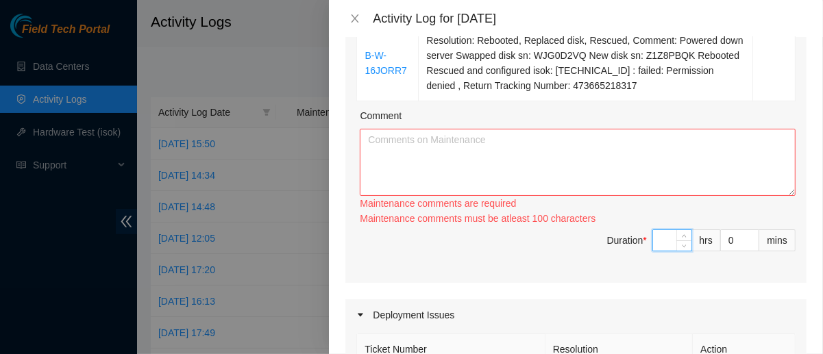
type input "0"
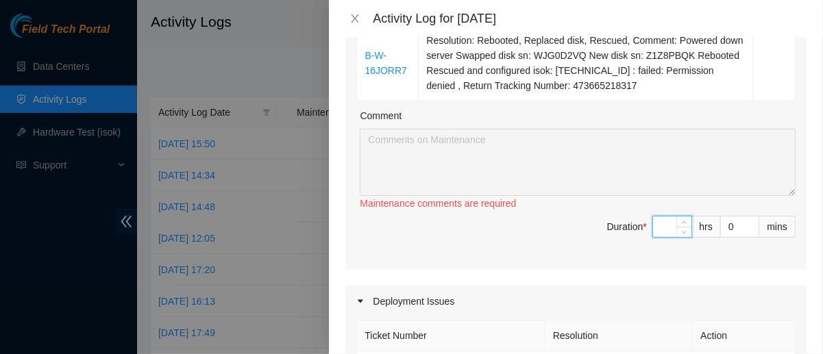
type input "6"
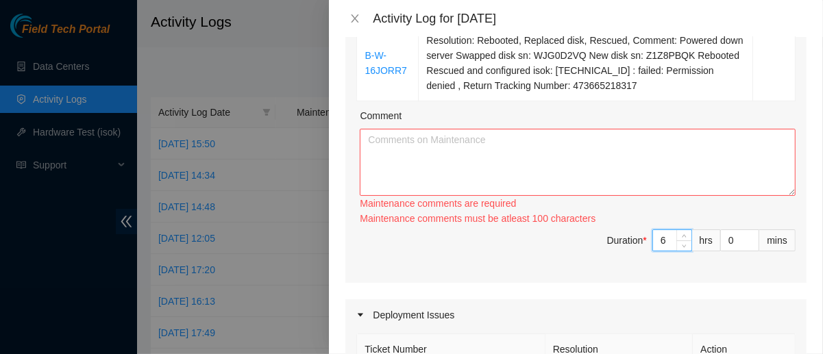
type input "6"
click at [618, 169] on textarea "Comment" at bounding box center [578, 162] width 436 height 67
paste textarea "Resolution: Rebooted, Replaced disk, Comment: Powered down server Replaced disk…"
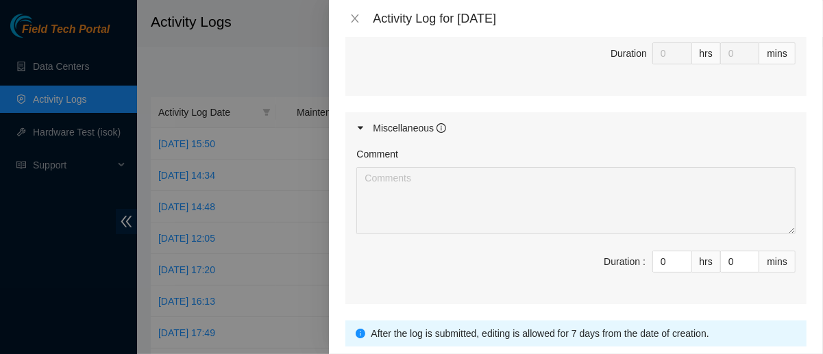
scroll to position [925, 0]
type textarea "Resolution: Rebooted, Replaced disk, Comment: Powered down server Replaced disk…"
click at [660, 252] on input "0" at bounding box center [672, 262] width 38 height 21
type input "2"
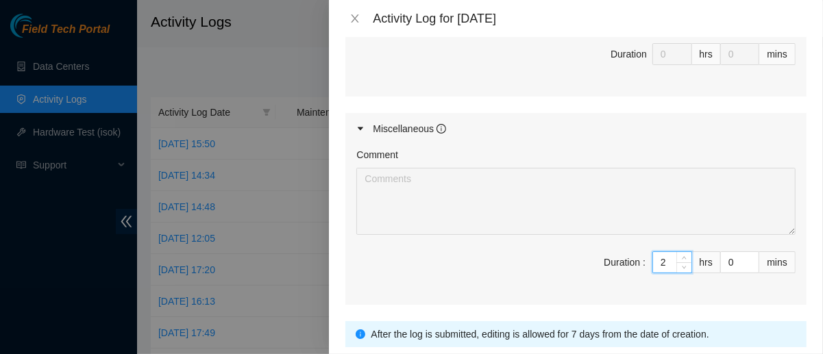
type input "8"
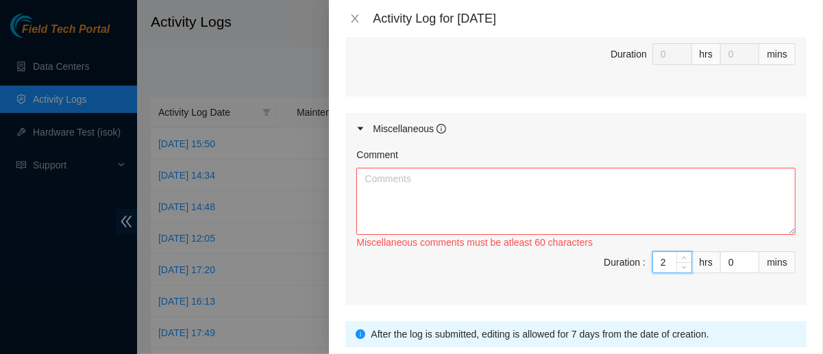
click at [660, 252] on input "2" at bounding box center [672, 262] width 38 height 21
type input "2"
click at [616, 204] on textarea "Comment" at bounding box center [575, 201] width 439 height 67
type textarea "c"
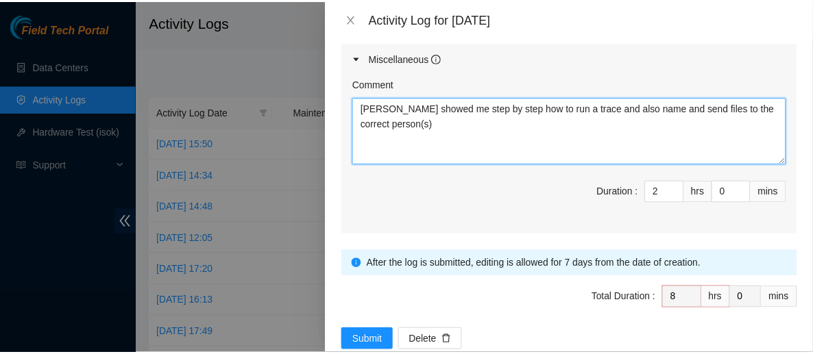
scroll to position [1000, 0]
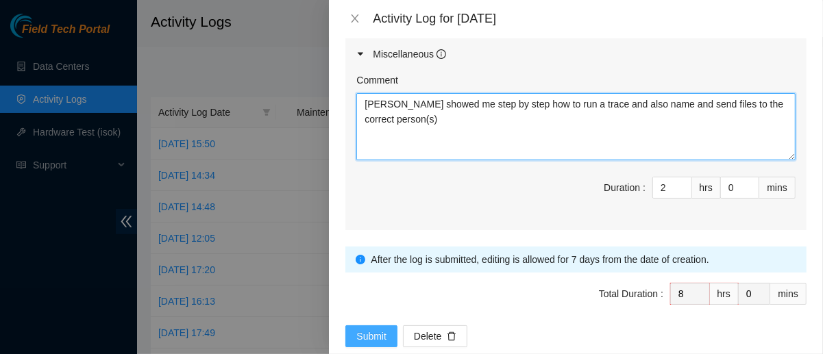
type textarea "[PERSON_NAME] showed me step by step how to run a trace and also name and send …"
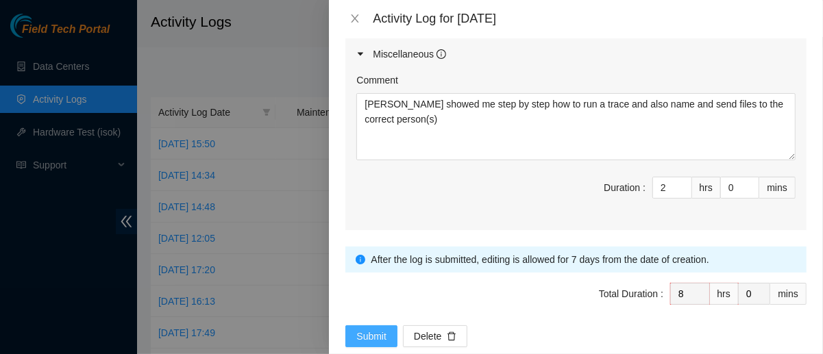
click at [372, 333] on span "Submit" at bounding box center [371, 336] width 30 height 15
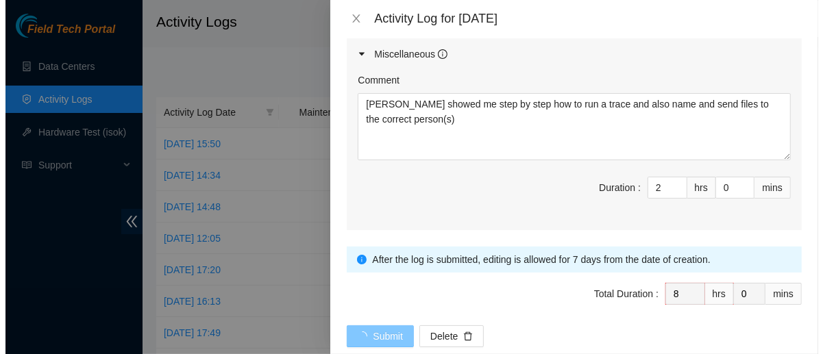
scroll to position [0, 0]
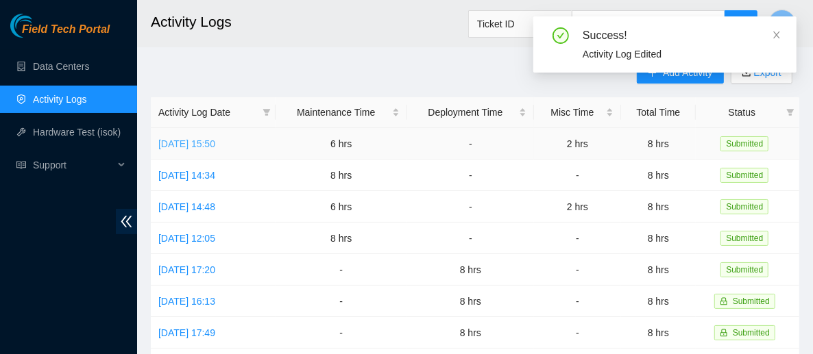
click at [215, 143] on link "[DATE] 15:50" at bounding box center [186, 143] width 57 height 11
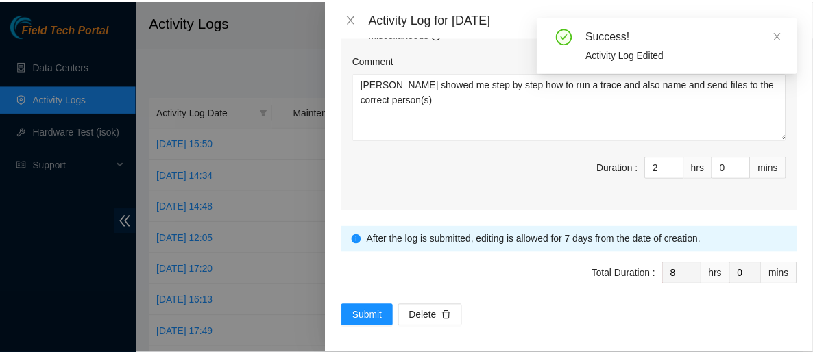
scroll to position [1019, 0]
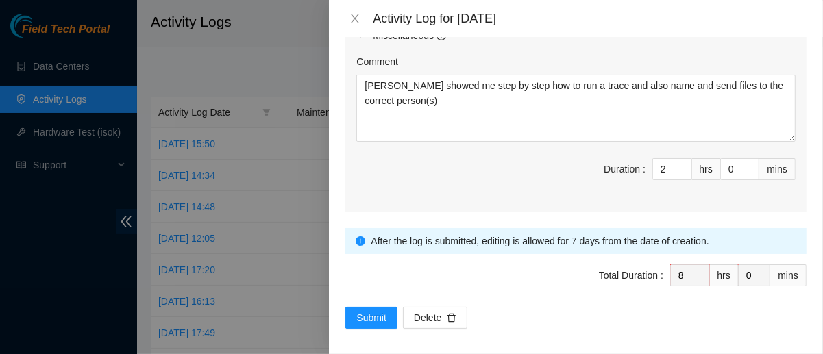
click at [664, 176] on span "Duration : 2 hrs 0 mins" at bounding box center [575, 177] width 439 height 38
click at [662, 169] on input "2" at bounding box center [672, 169] width 38 height 21
type input "6"
type input "1"
type input "7"
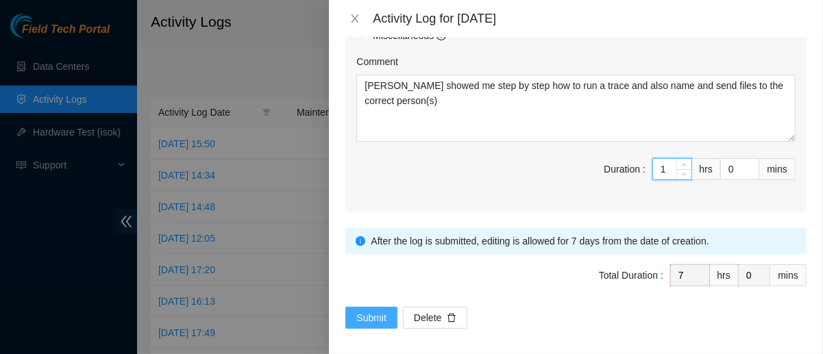
type input "1"
click at [378, 317] on span "Submit" at bounding box center [371, 318] width 30 height 15
